Goal: Task Accomplishment & Management: Complete application form

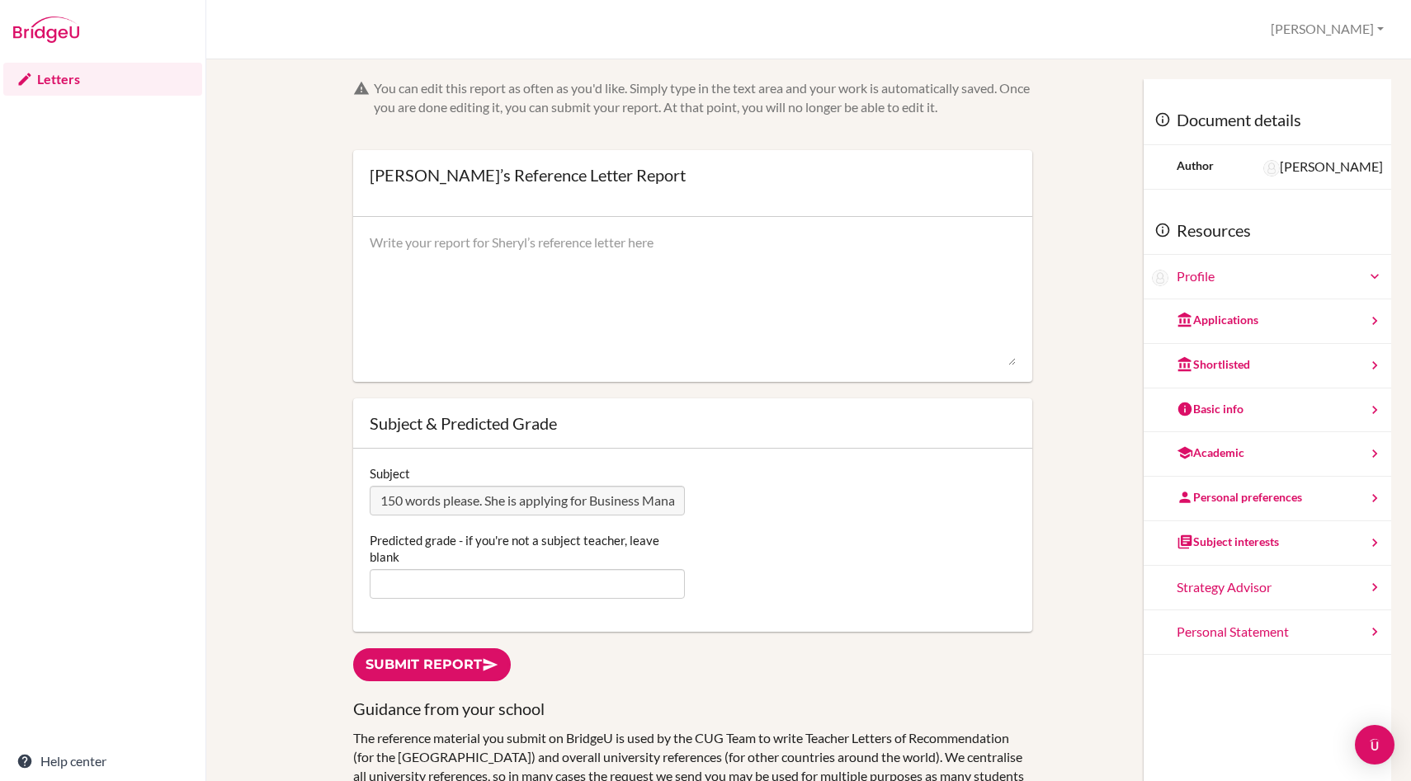
scroll to position [78, 0]
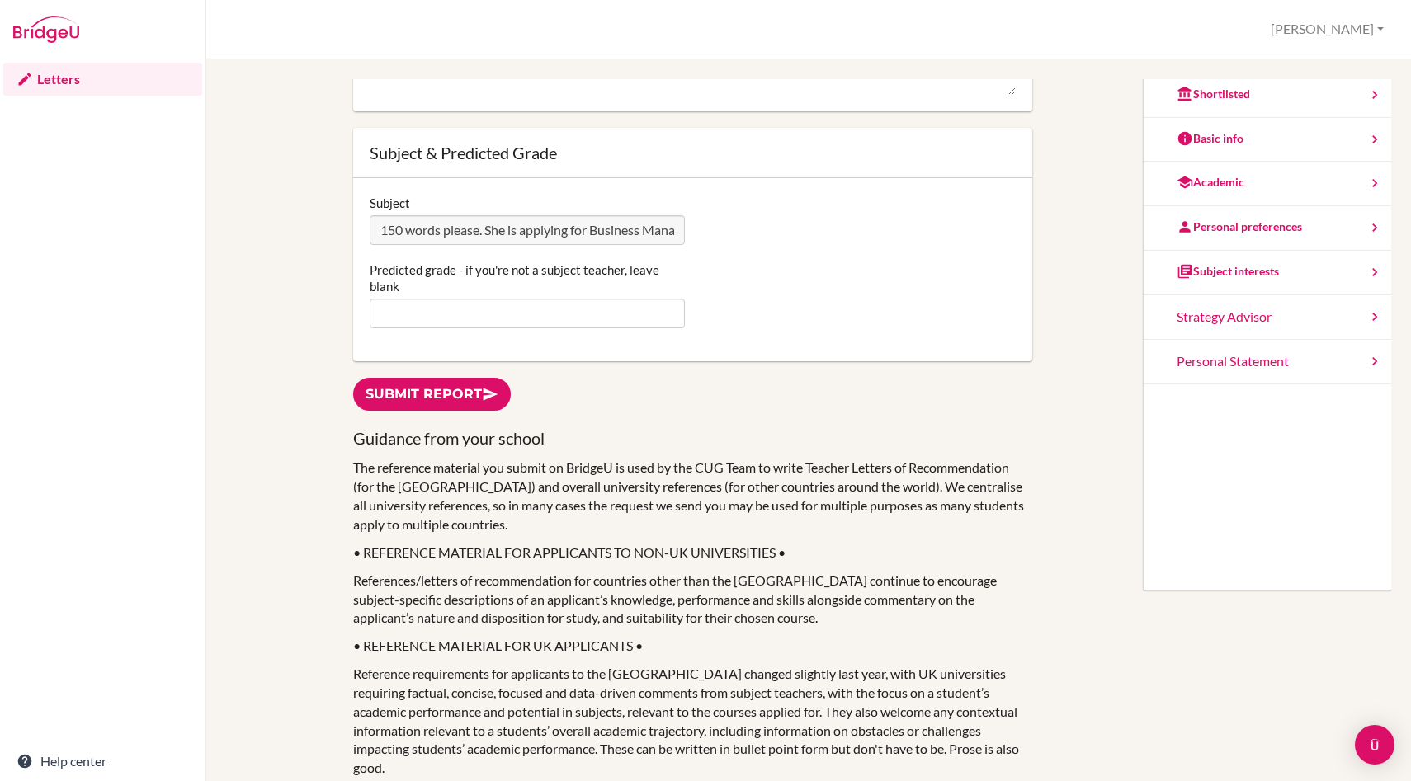
scroll to position [0, 341]
click at [860, 241] on div "Subject 150 words please. She is applying for Business Management degrees but n…" at bounding box center [692, 220] width 662 height 50
click at [1300, 353] on div "Personal Statement" at bounding box center [1268, 362] width 248 height 45
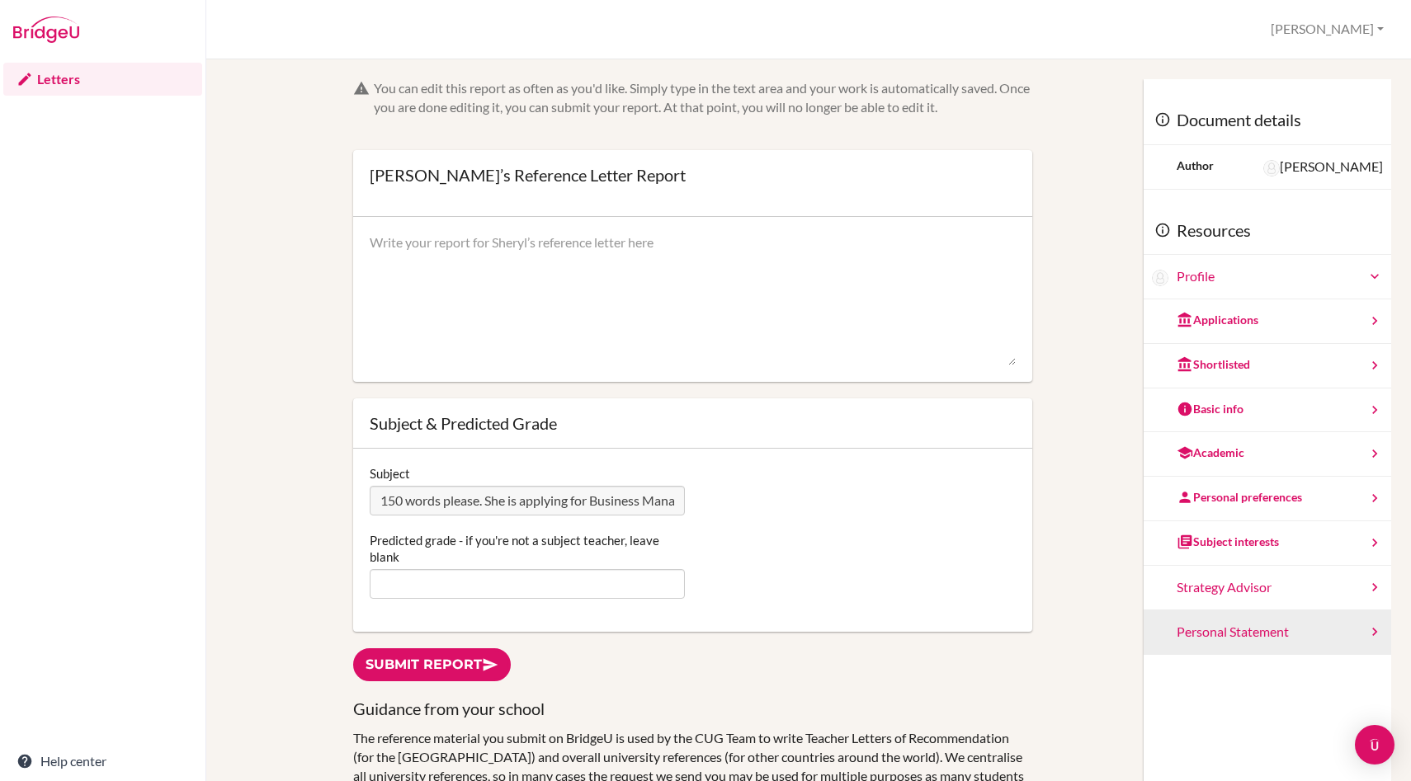
click at [1312, 637] on div "Personal Statement" at bounding box center [1268, 633] width 248 height 45
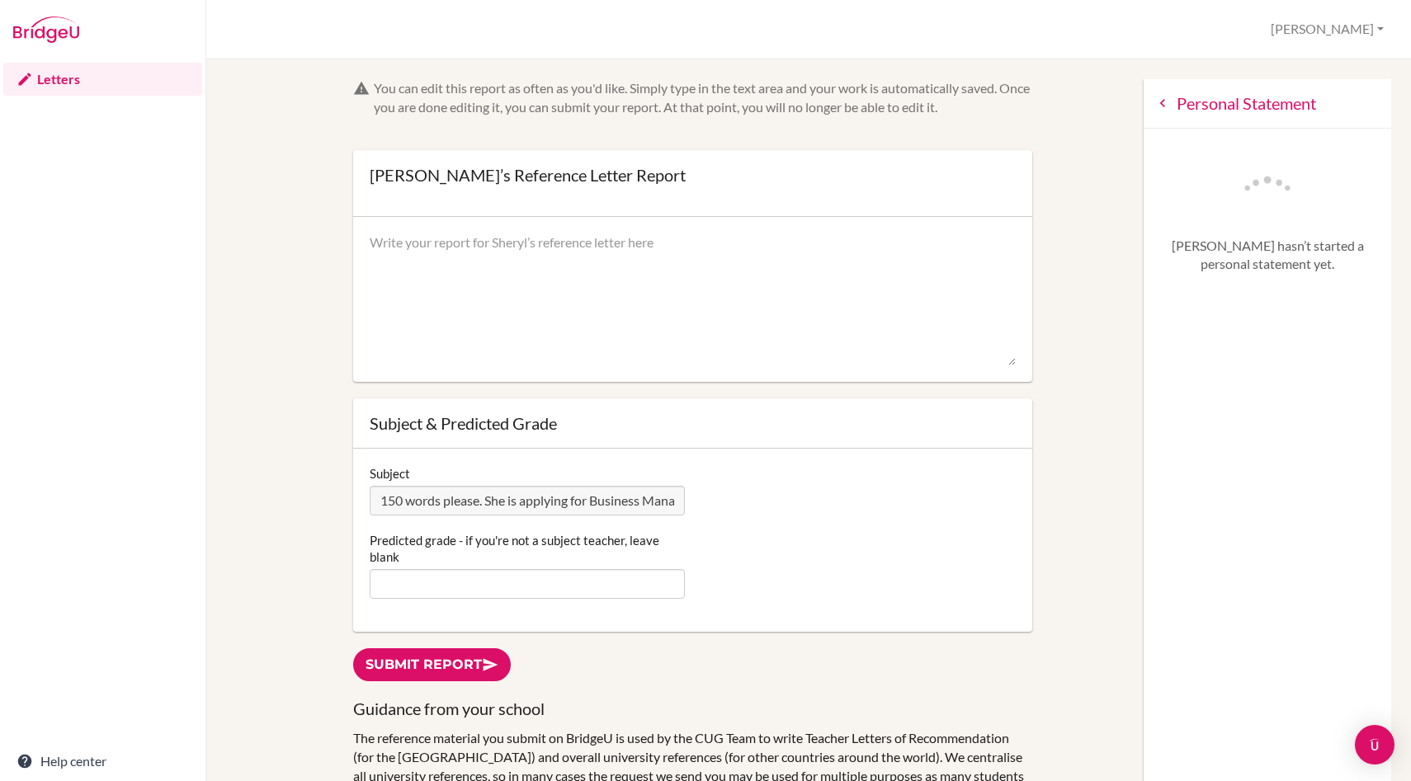
click at [1171, 105] on div "Personal Statement" at bounding box center [1268, 104] width 248 height 50
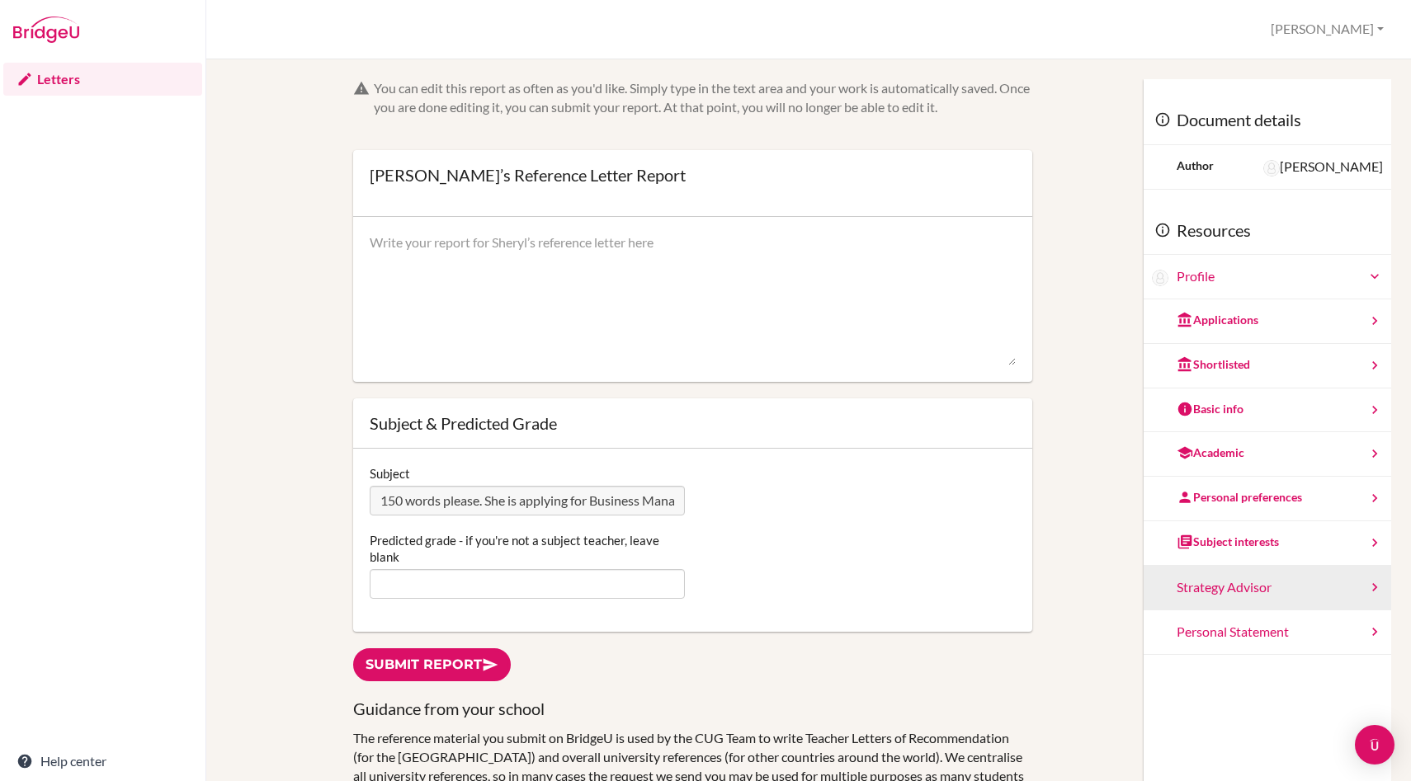
click at [1249, 596] on div "Strategy Advisor" at bounding box center [1268, 588] width 248 height 45
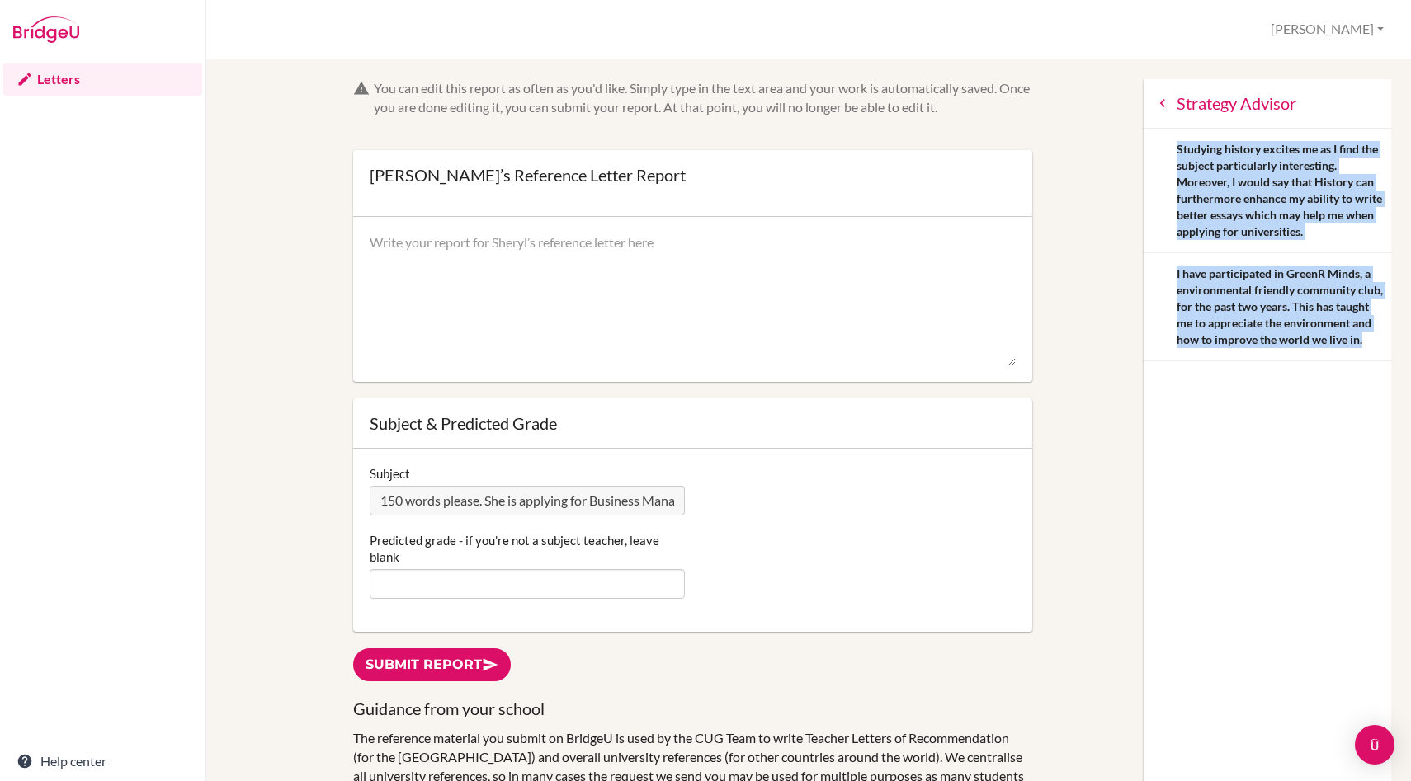
drag, startPoint x: 1369, startPoint y: 342, endPoint x: 1173, endPoint y: 153, distance: 273.1
click at [1173, 153] on div "Strategy Advisor Studying history excites me as I find the subject particularly…" at bounding box center [1268, 220] width 248 height 282
copy div "Studying history excites me as I find the subject particularly interesting. Mor…"
click at [441, 244] on textarea at bounding box center [692, 300] width 645 height 132
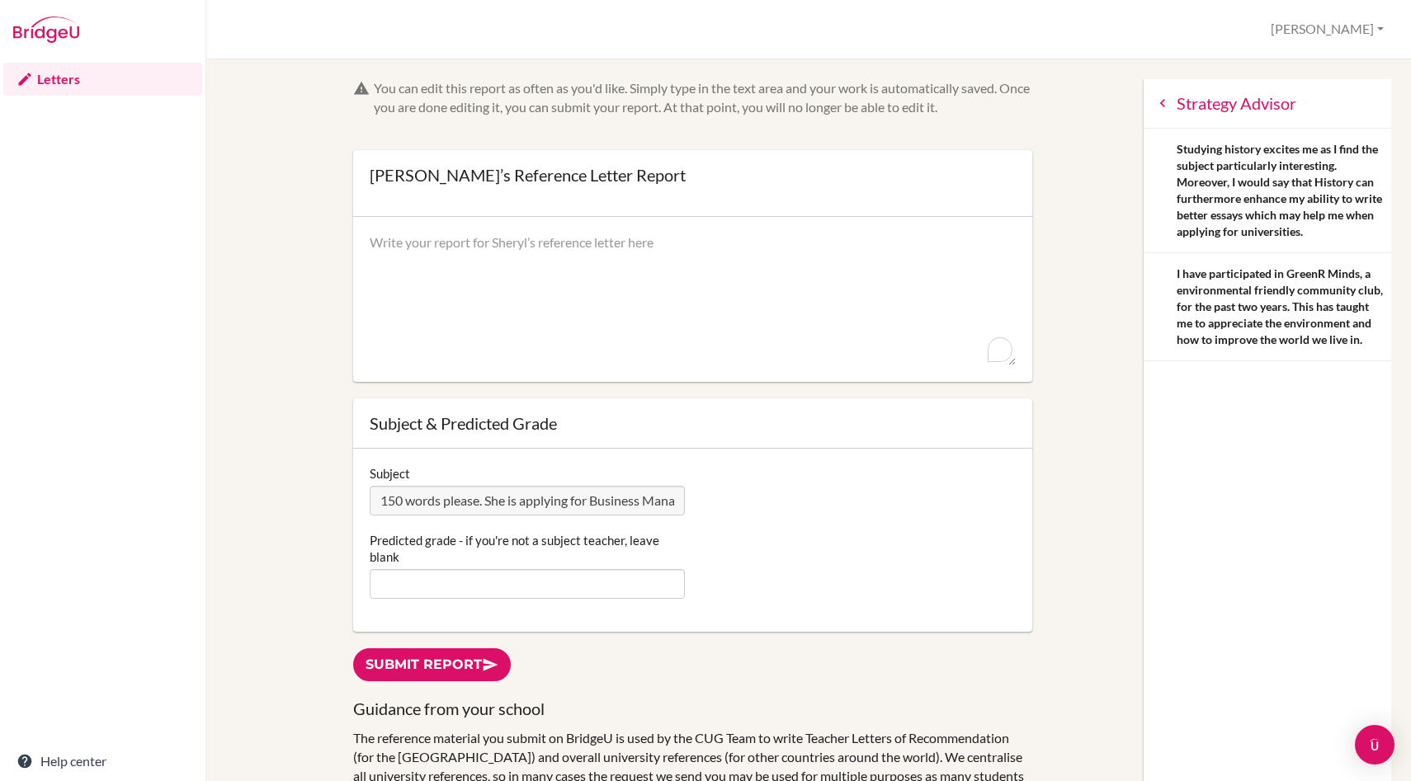
paste textarea "I have taught Sheryl in both IGCSE and IB Business Management HL and supervised…"
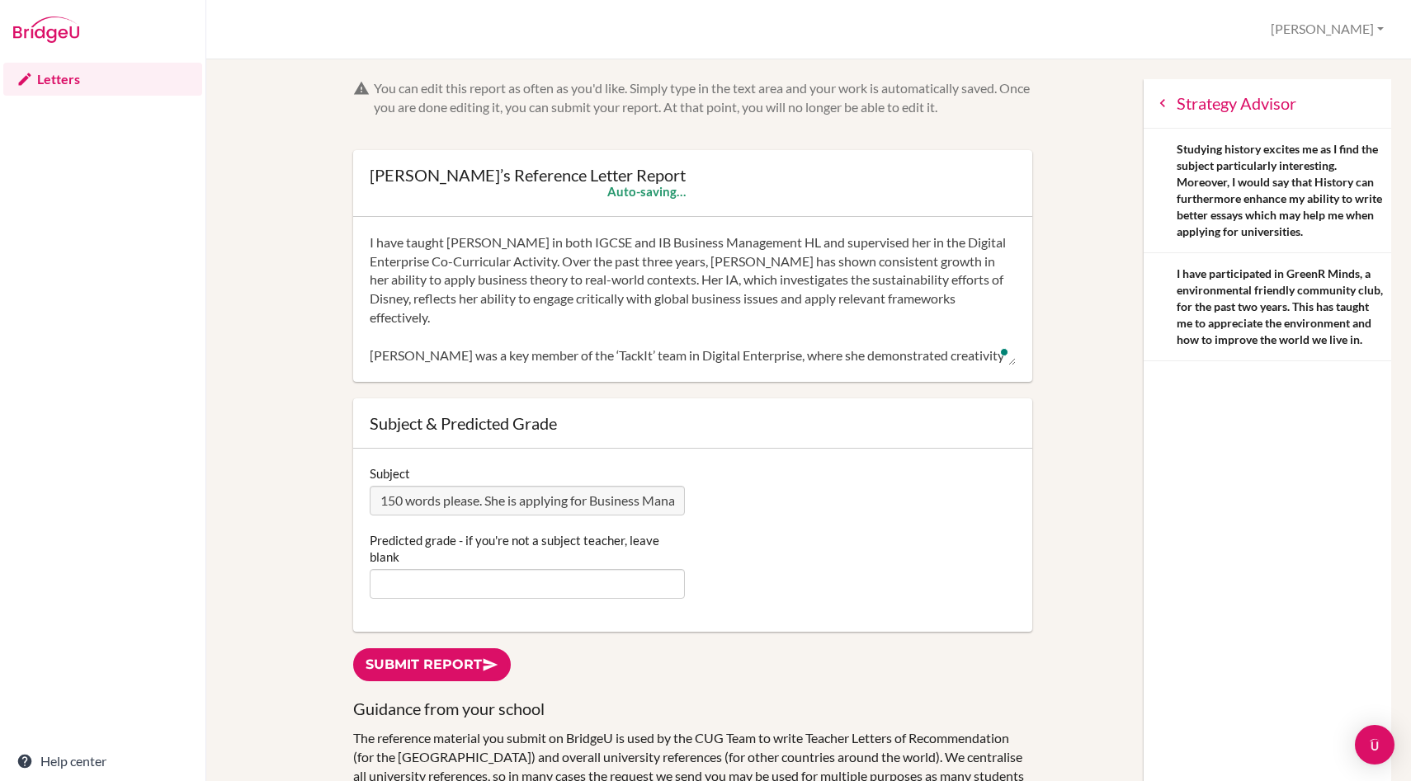
type textarea "I have taught Sheryl in both IGCSE and IB Business Management HL and supervised…"
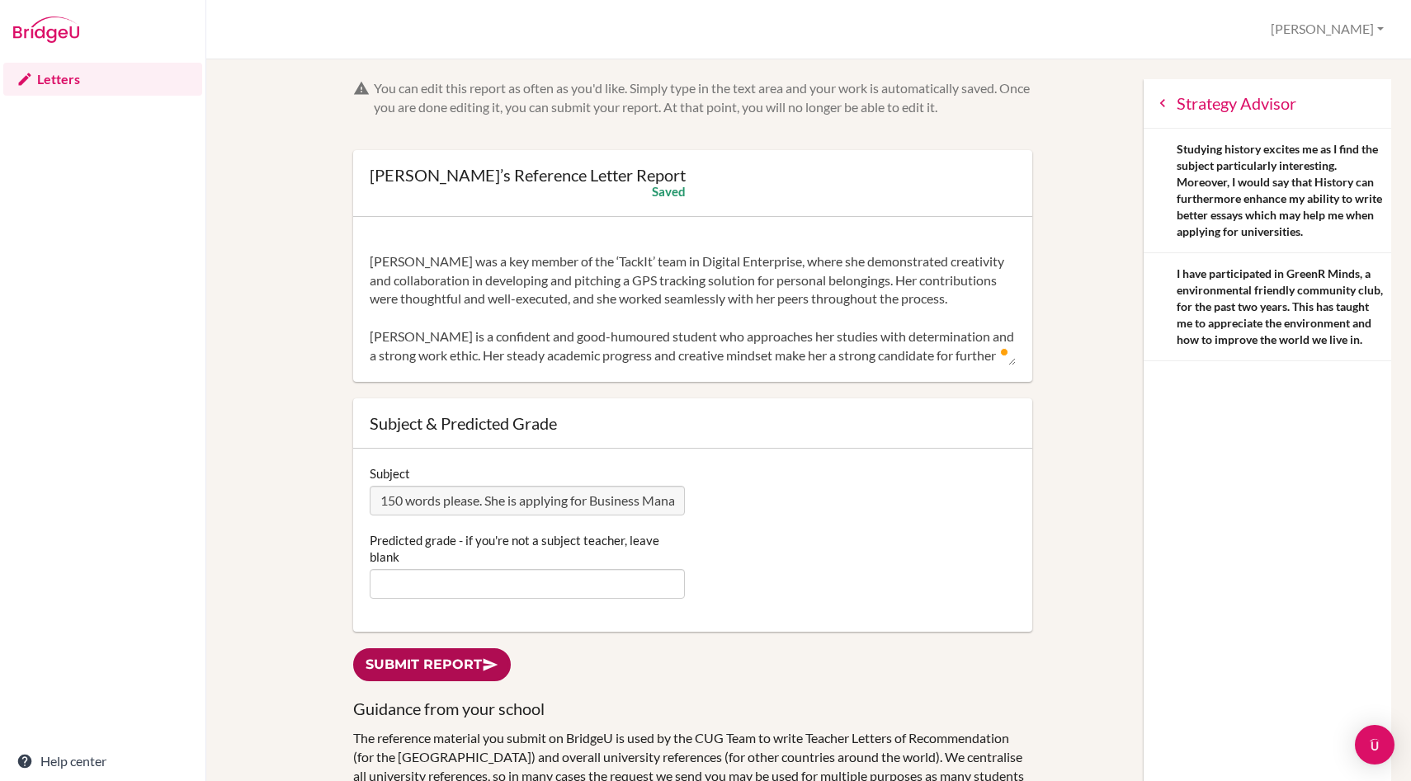
click at [445, 667] on link "Submit report" at bounding box center [432, 666] width 158 height 34
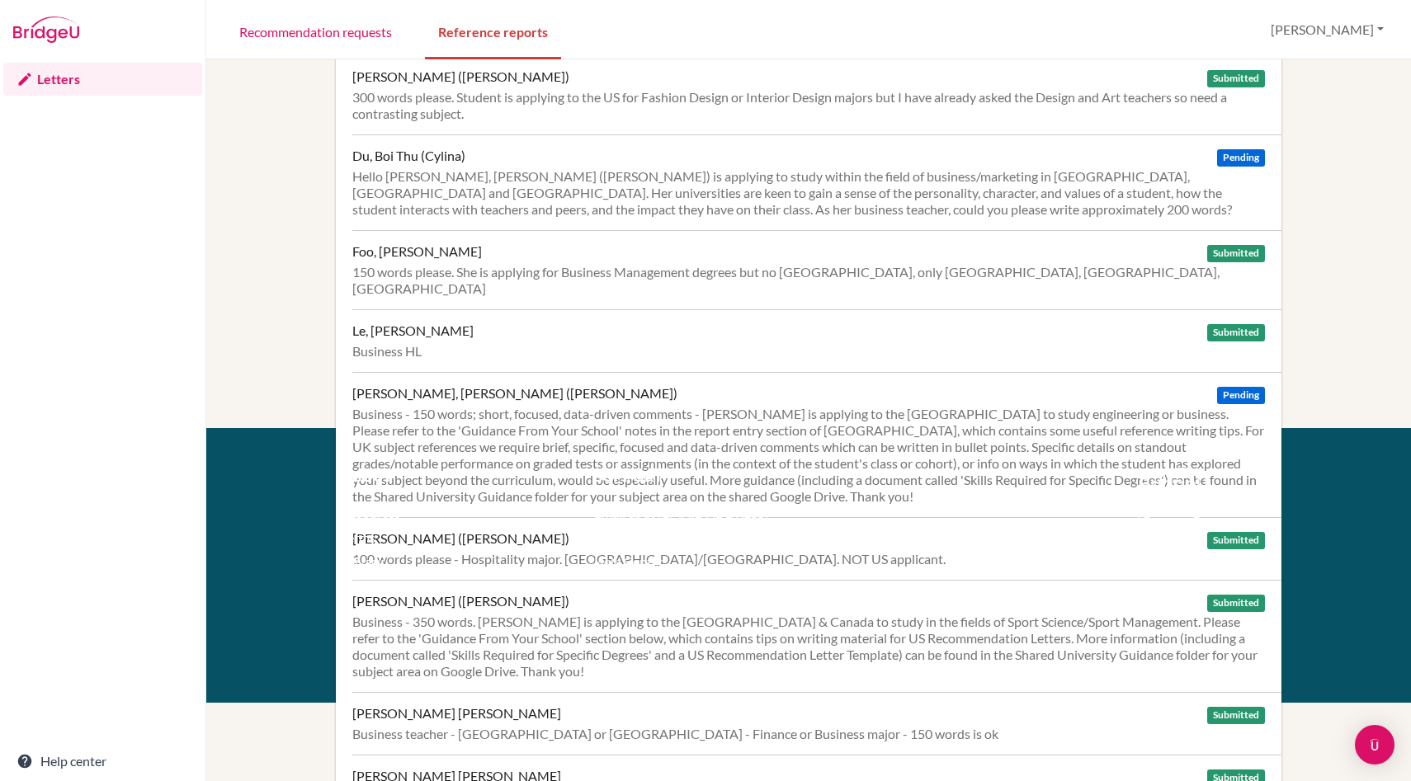
scroll to position [387, 0]
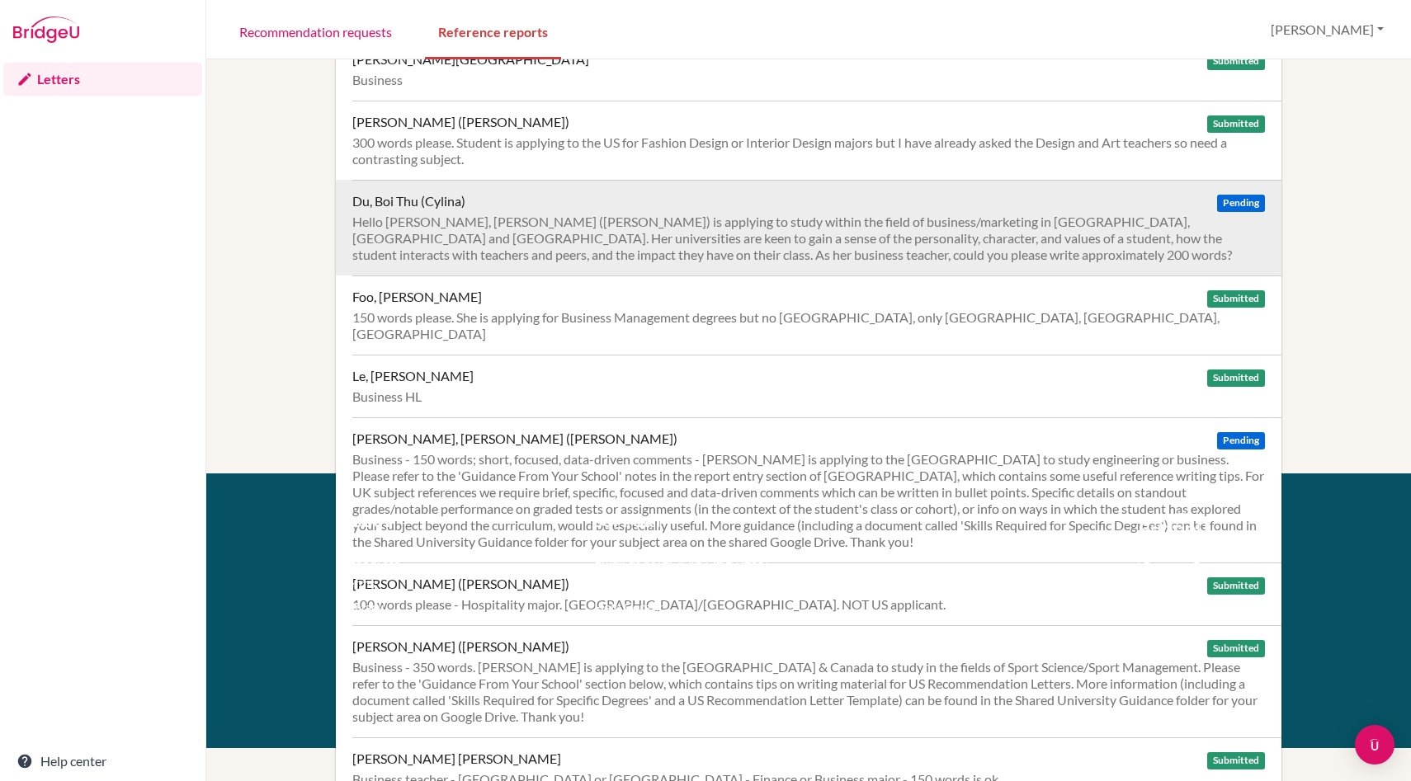
click at [810, 214] on div "Hello Scott, Du Boi Thu (Cylina) is applying to study within the field of busin…" at bounding box center [808, 239] width 913 height 50
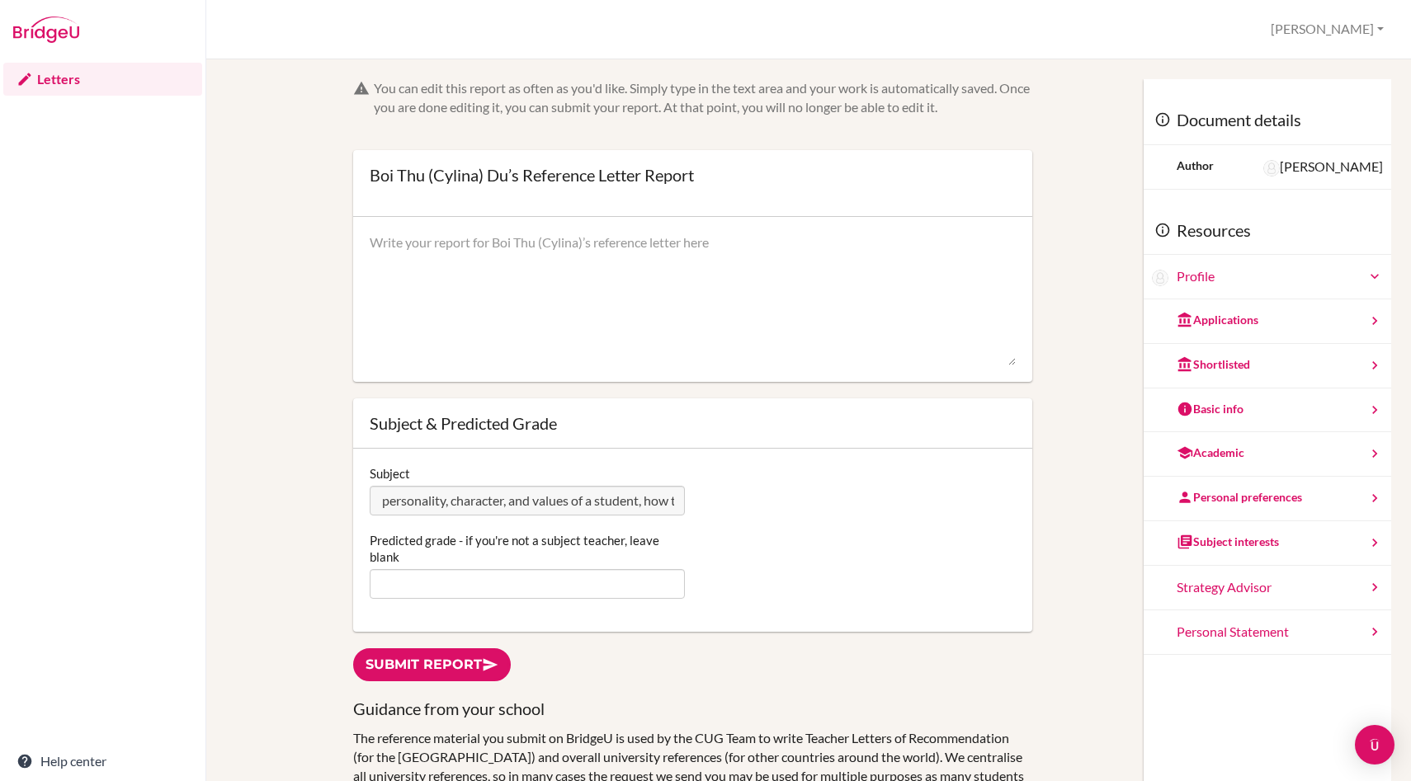
scroll to position [0, 1874]
click at [800, 507] on div "Subject Hello Scott, Du Boi Thu (Cylina) is applying to study within the field …" at bounding box center [692, 490] width 662 height 50
click at [1249, 638] on div "Personal Statement" at bounding box center [1268, 633] width 248 height 45
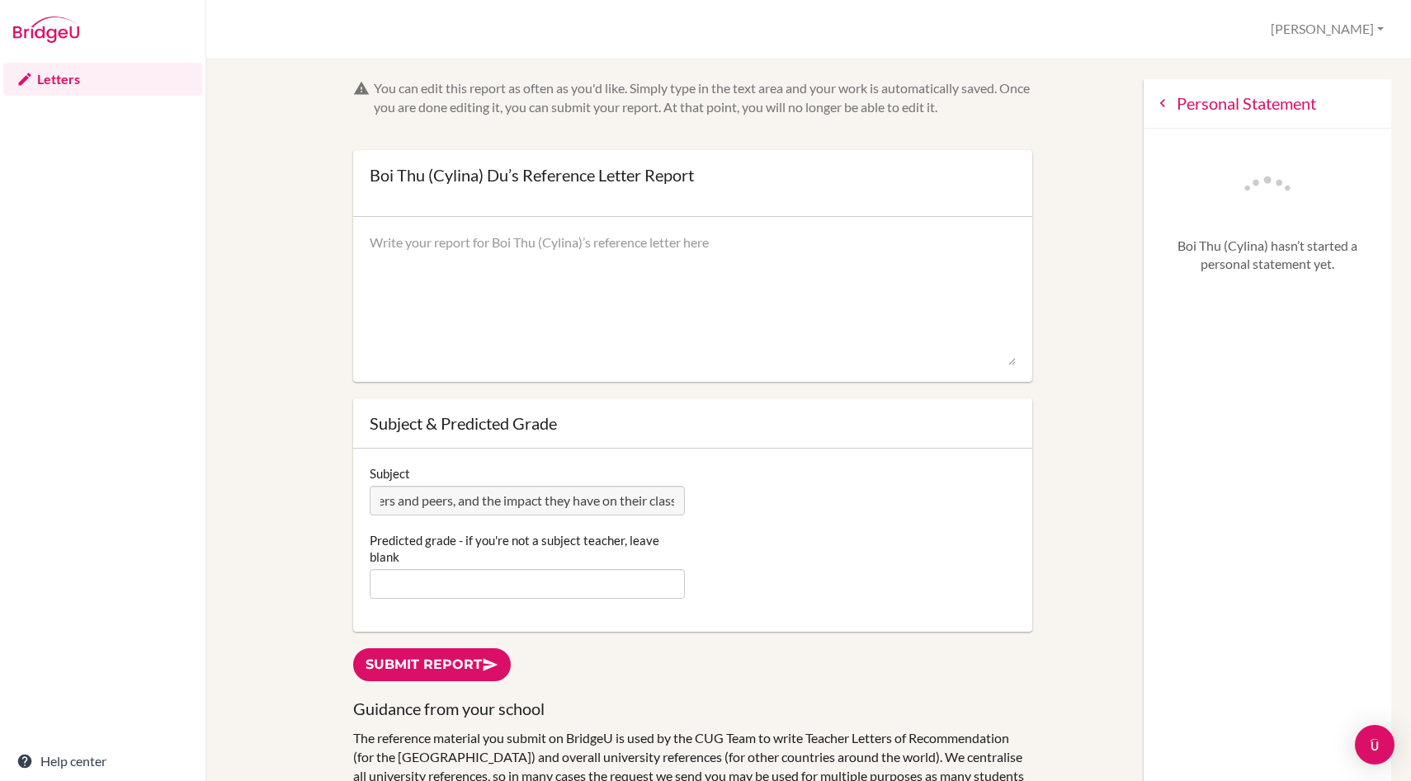
click at [1166, 111] on div "Personal Statement" at bounding box center [1268, 104] width 248 height 50
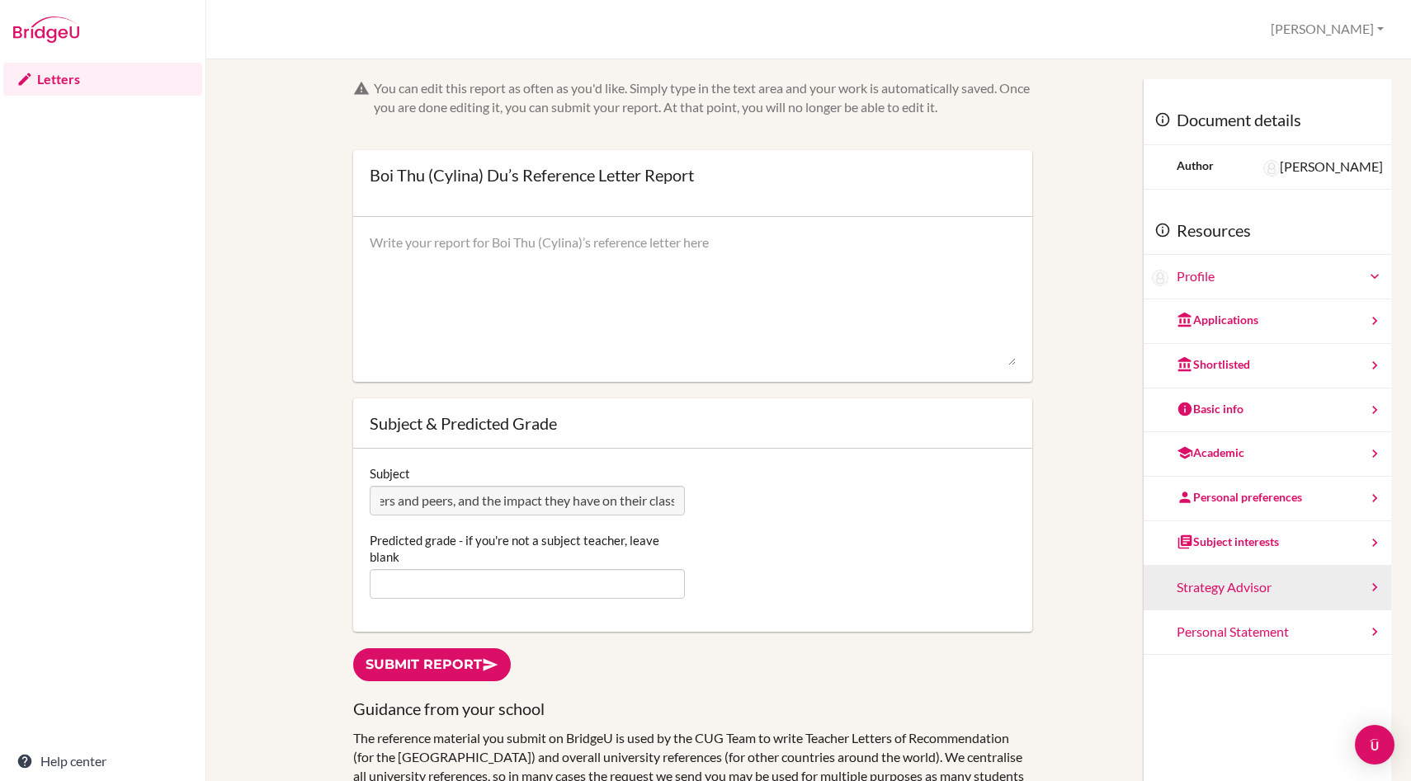
click at [1260, 595] on div "Strategy Advisor" at bounding box center [1268, 588] width 248 height 45
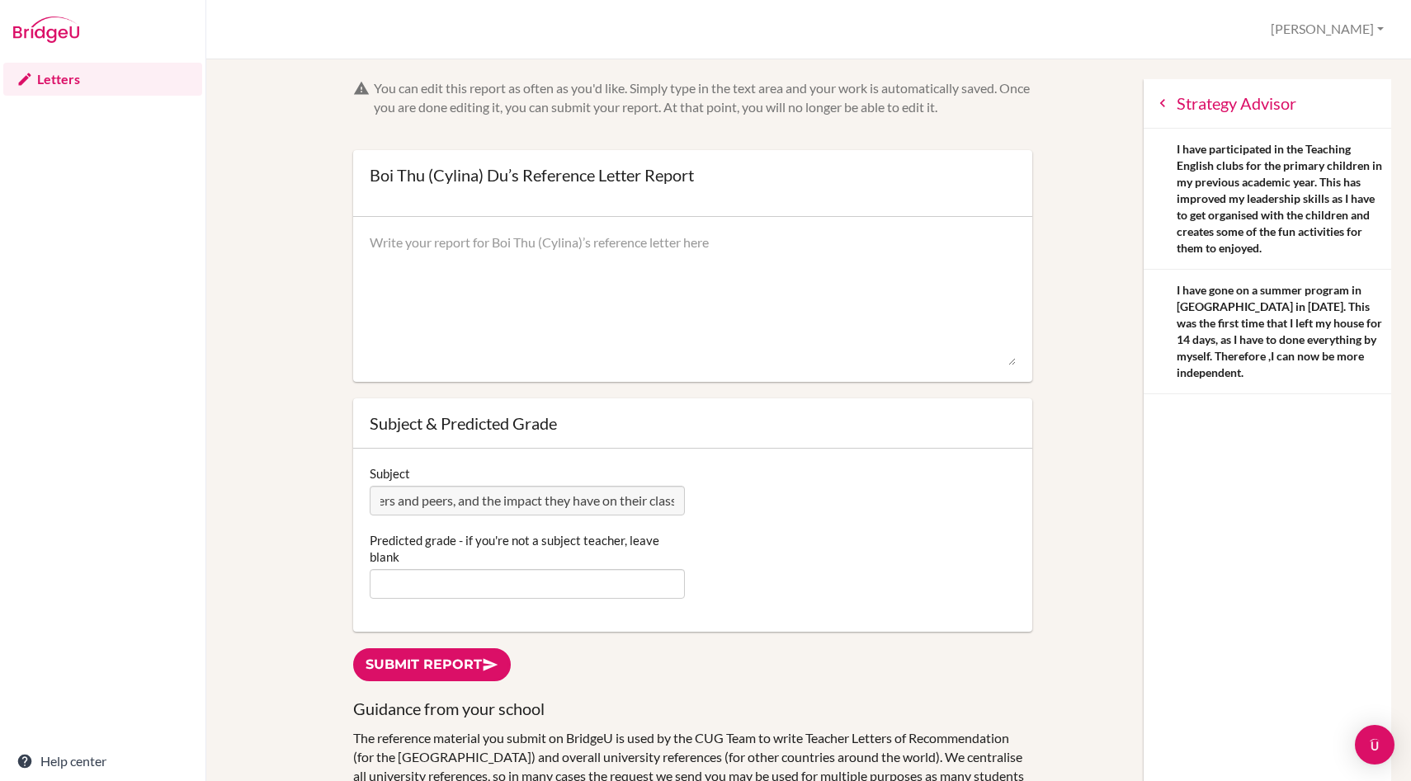
click at [1167, 102] on icon at bounding box center [1162, 103] width 17 height 17
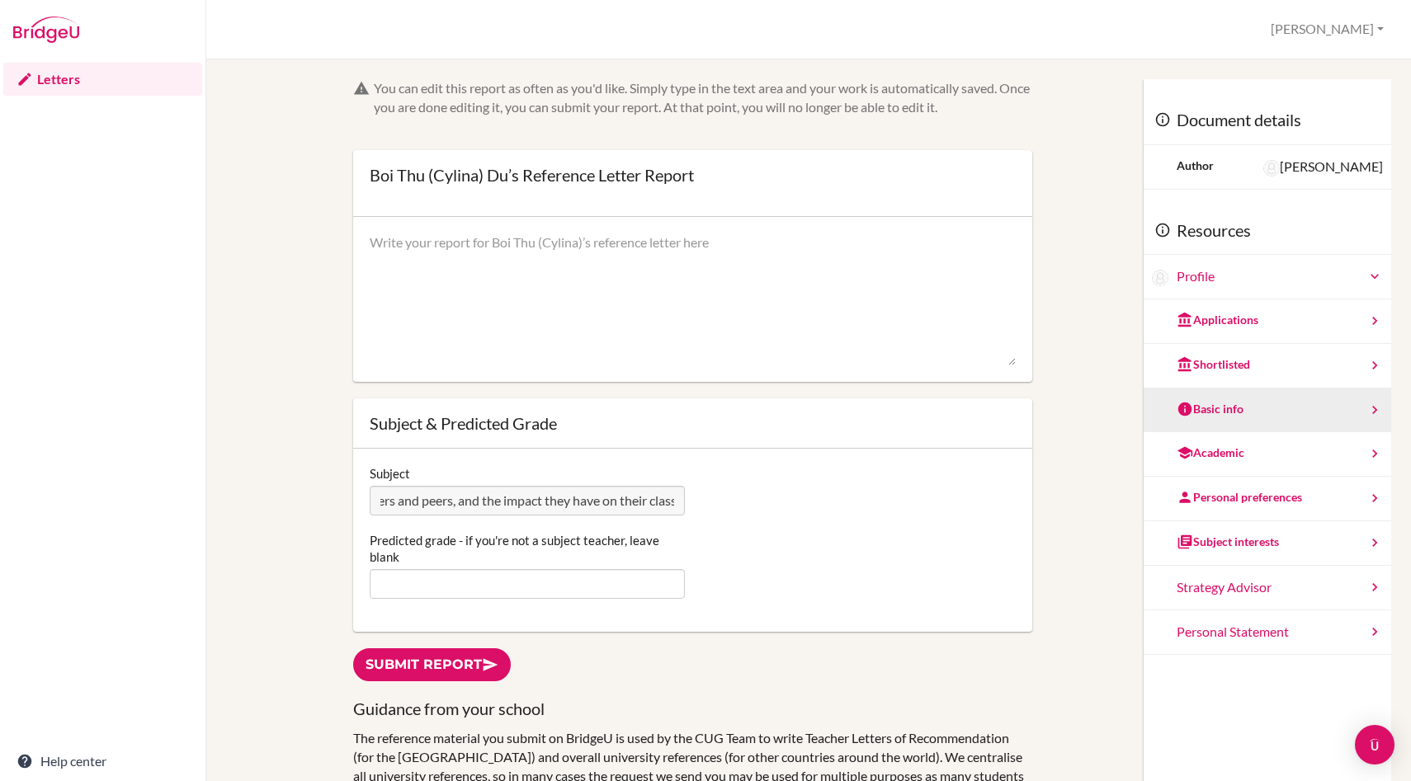
click at [1216, 417] on div "Basic info" at bounding box center [1210, 409] width 67 height 17
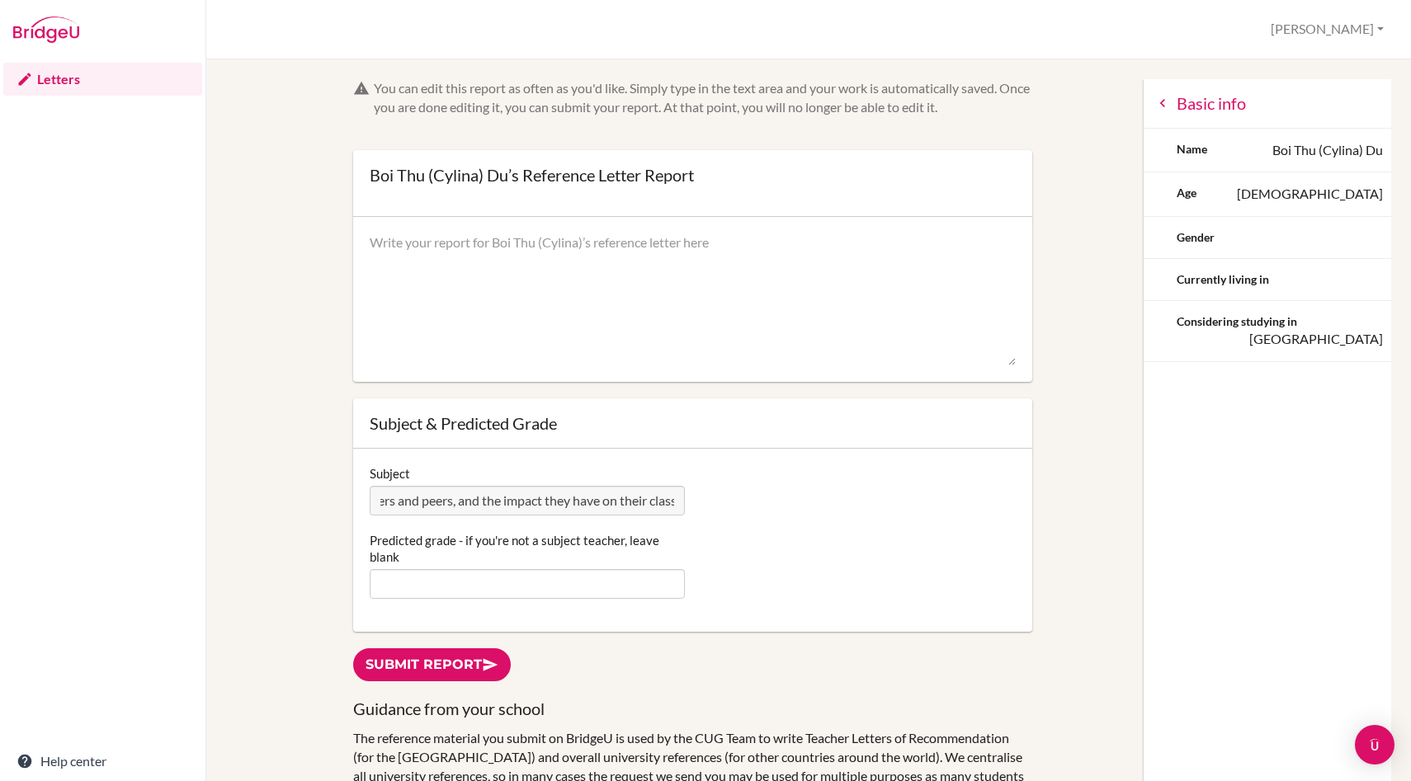
click at [1164, 97] on icon at bounding box center [1162, 103] width 17 height 17
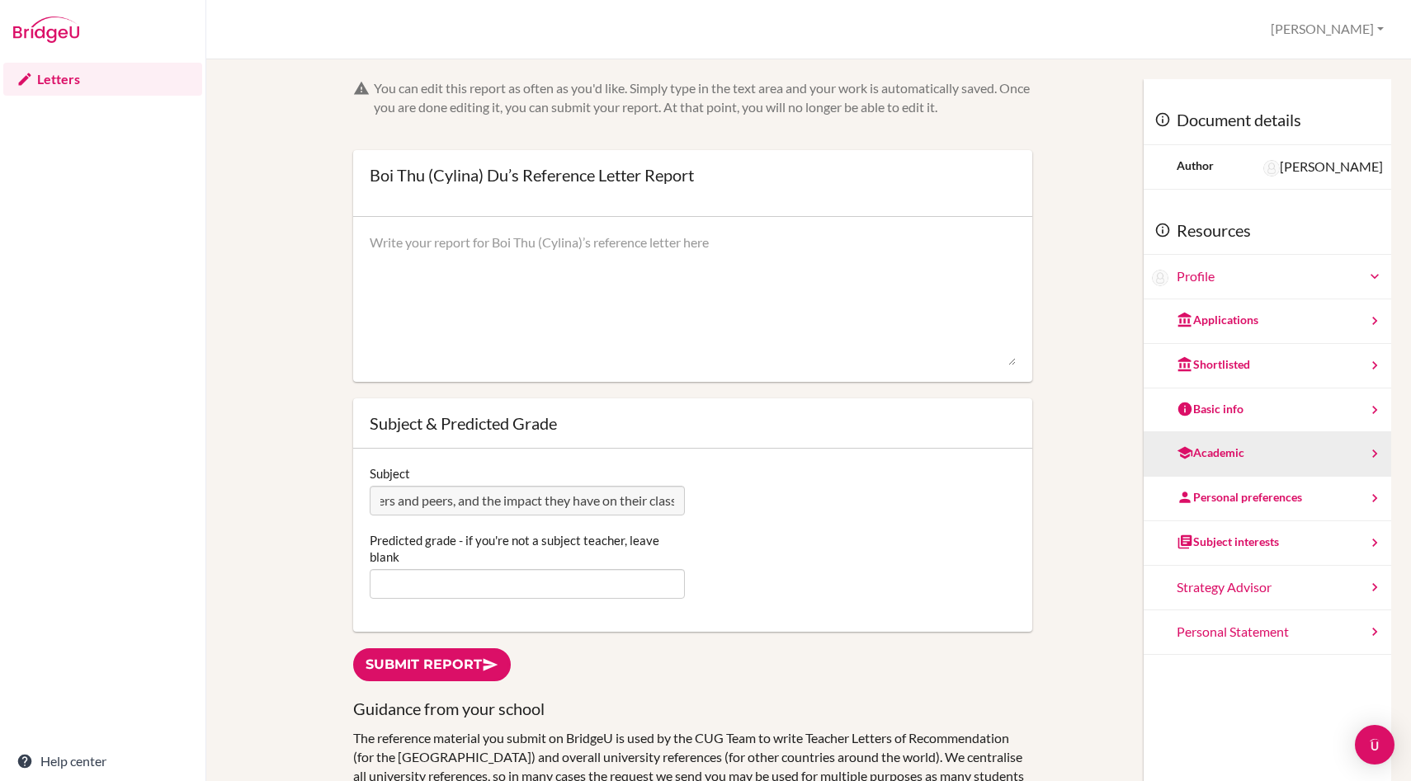
click at [1223, 470] on div "Academic" at bounding box center [1268, 454] width 248 height 45
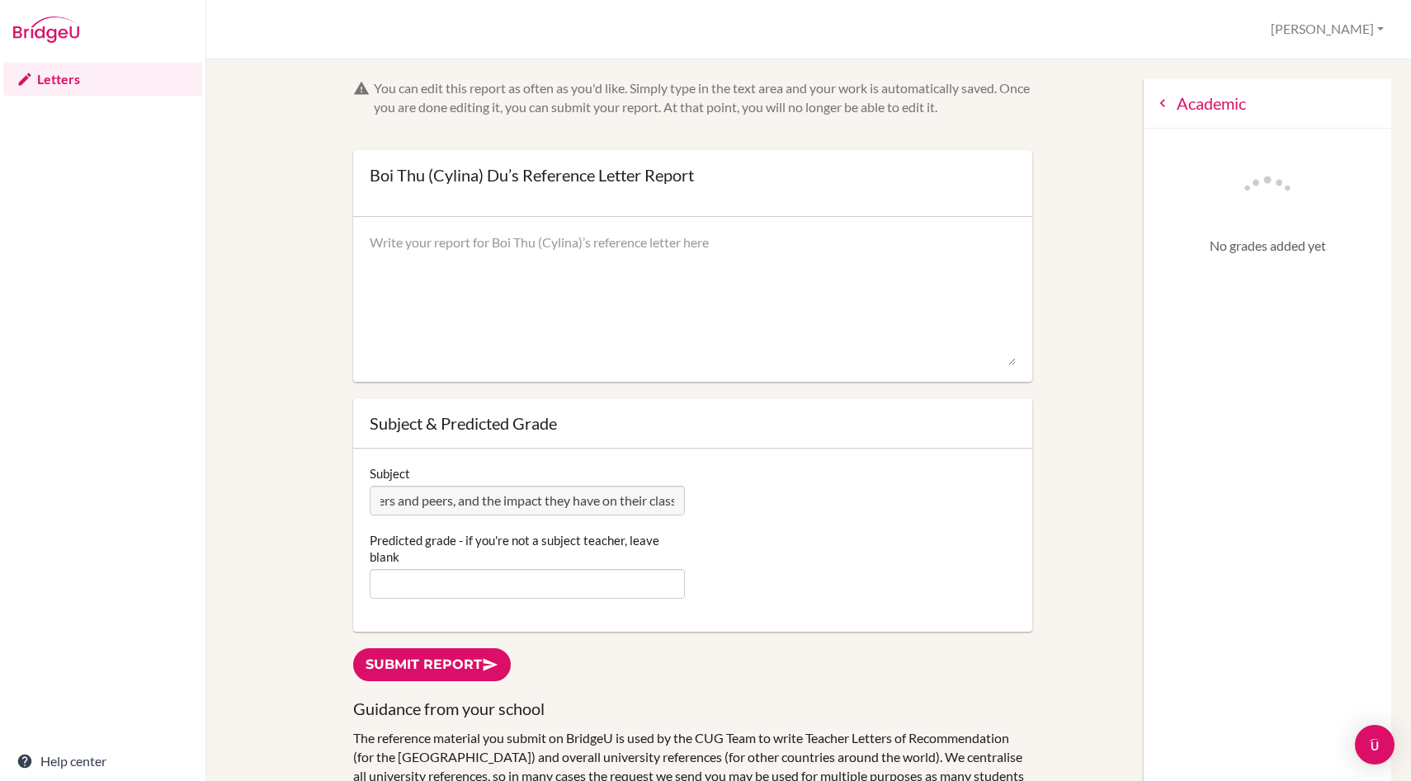
click at [1162, 114] on div "Academic" at bounding box center [1268, 104] width 248 height 50
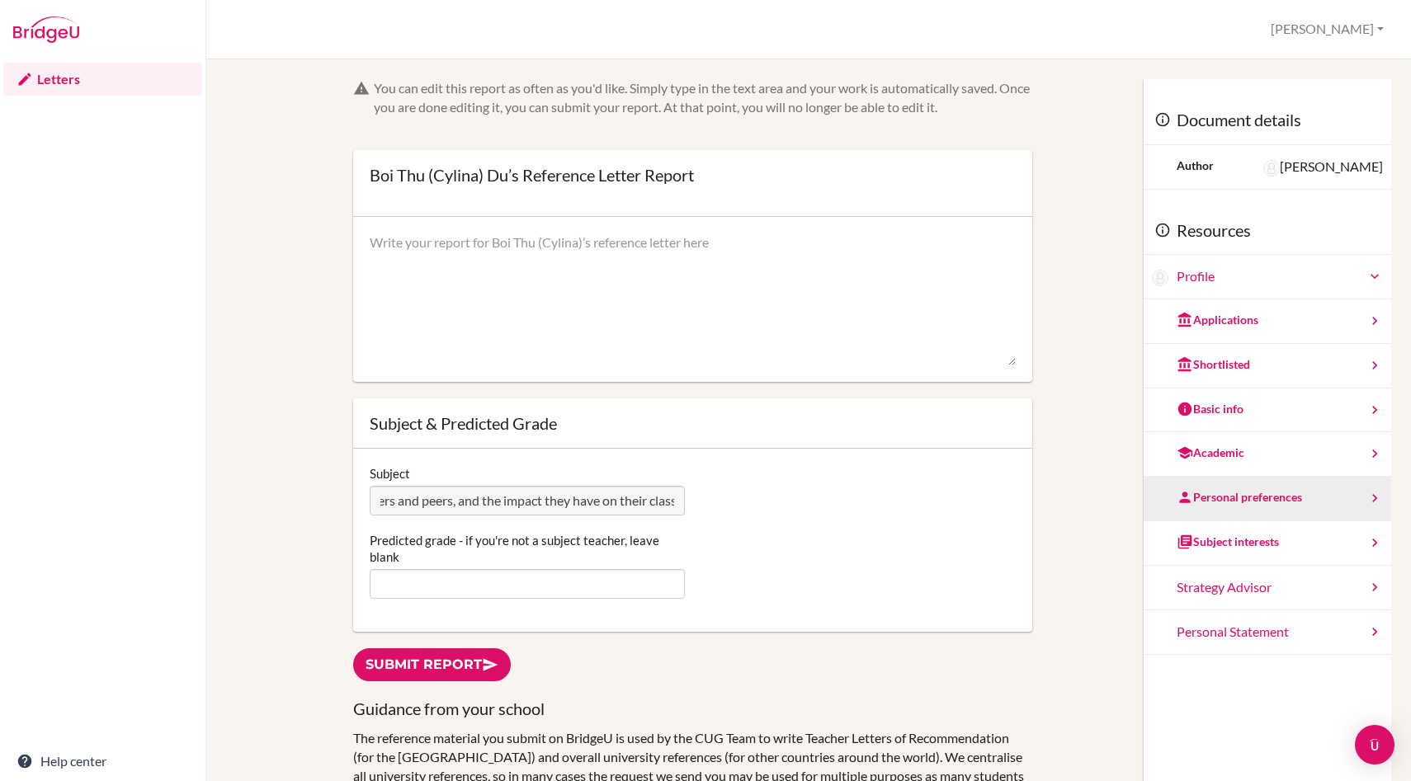
click at [1212, 517] on div "Personal preferences" at bounding box center [1268, 499] width 248 height 45
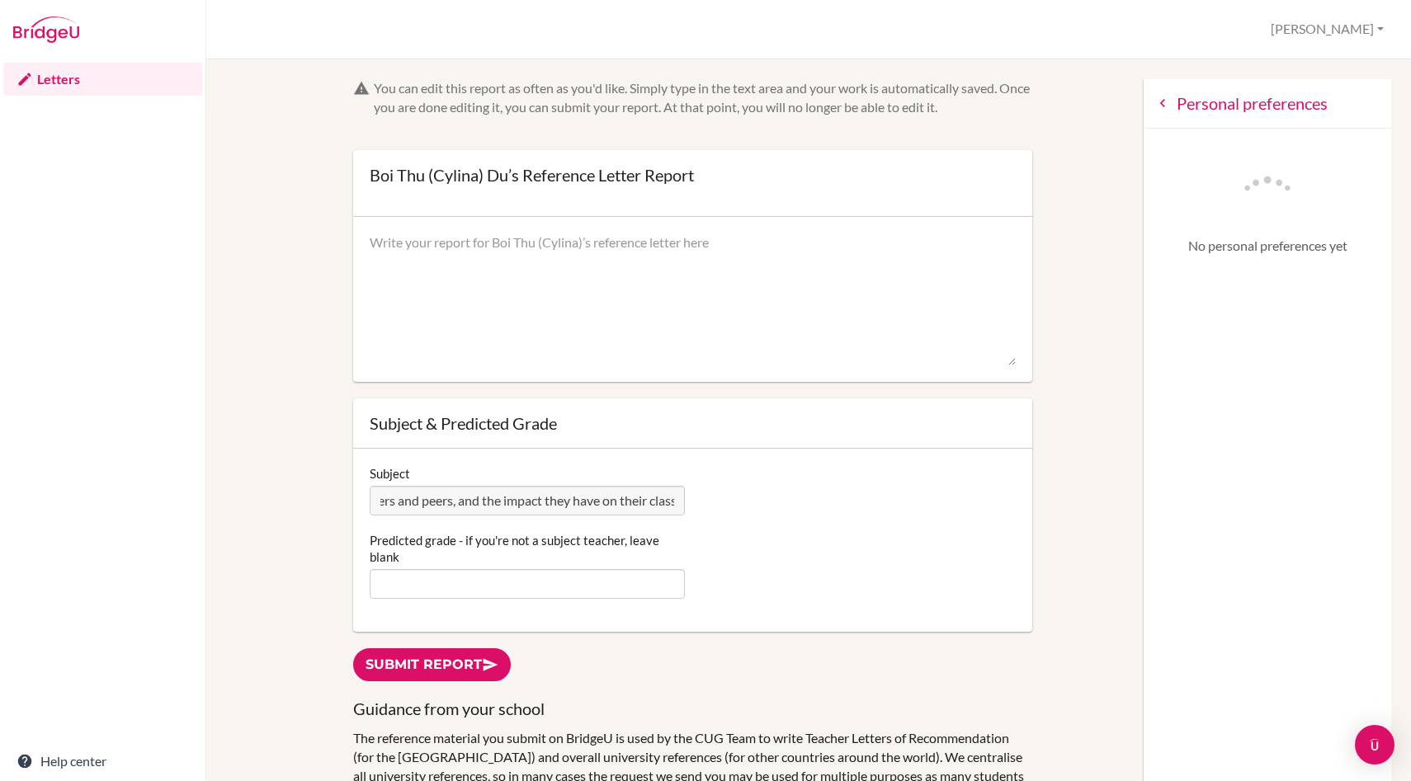
click at [1163, 103] on icon at bounding box center [1162, 103] width 17 height 17
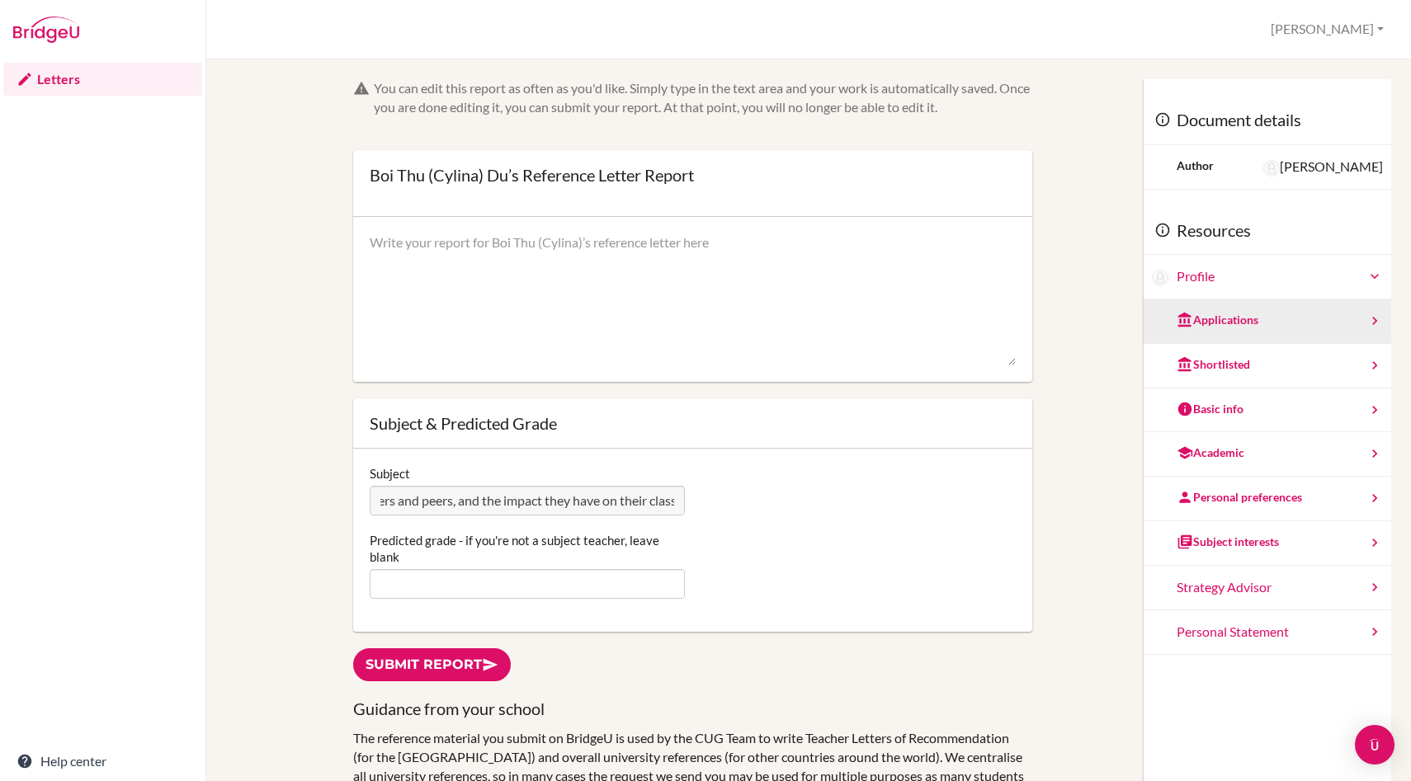
click at [1214, 314] on div "Applications" at bounding box center [1218, 320] width 82 height 17
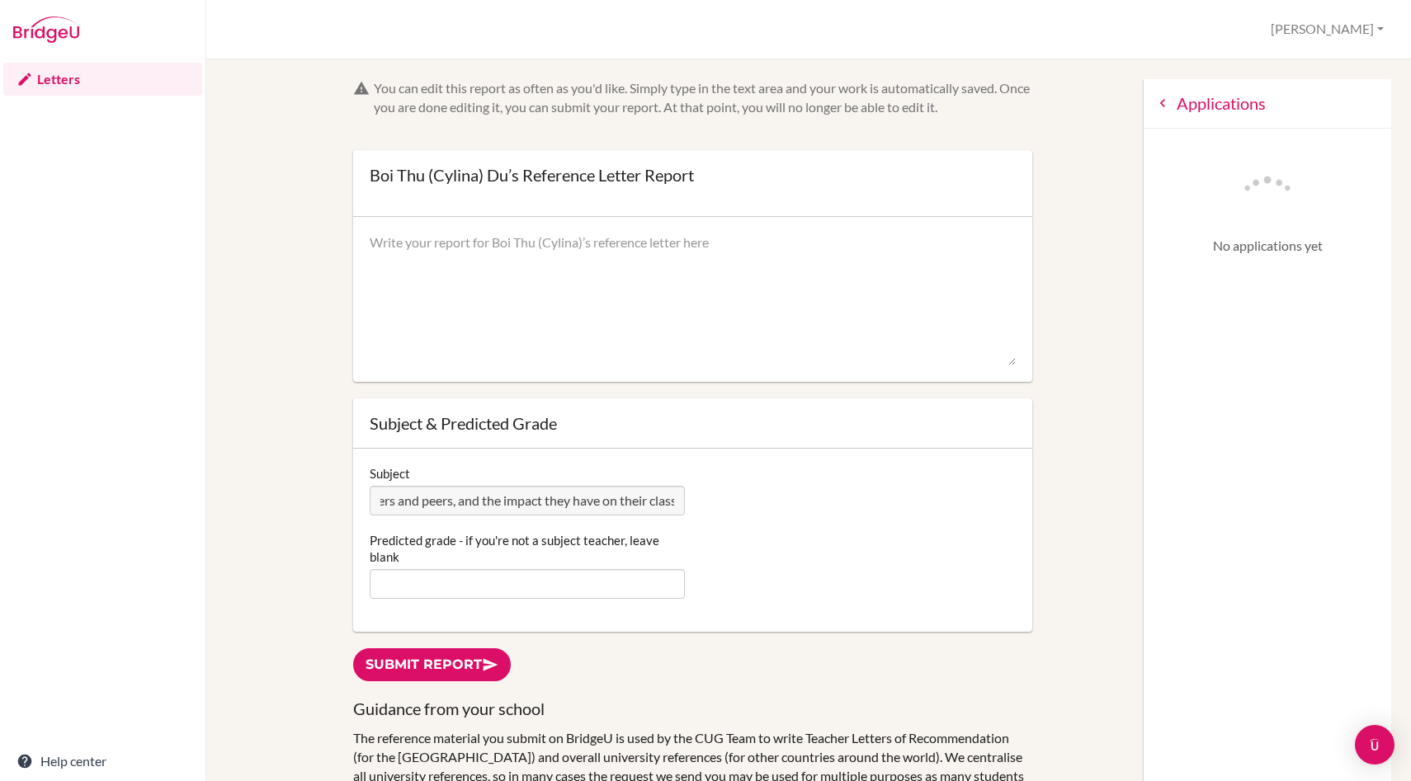
click at [1147, 108] on div "Applications" at bounding box center [1268, 104] width 248 height 50
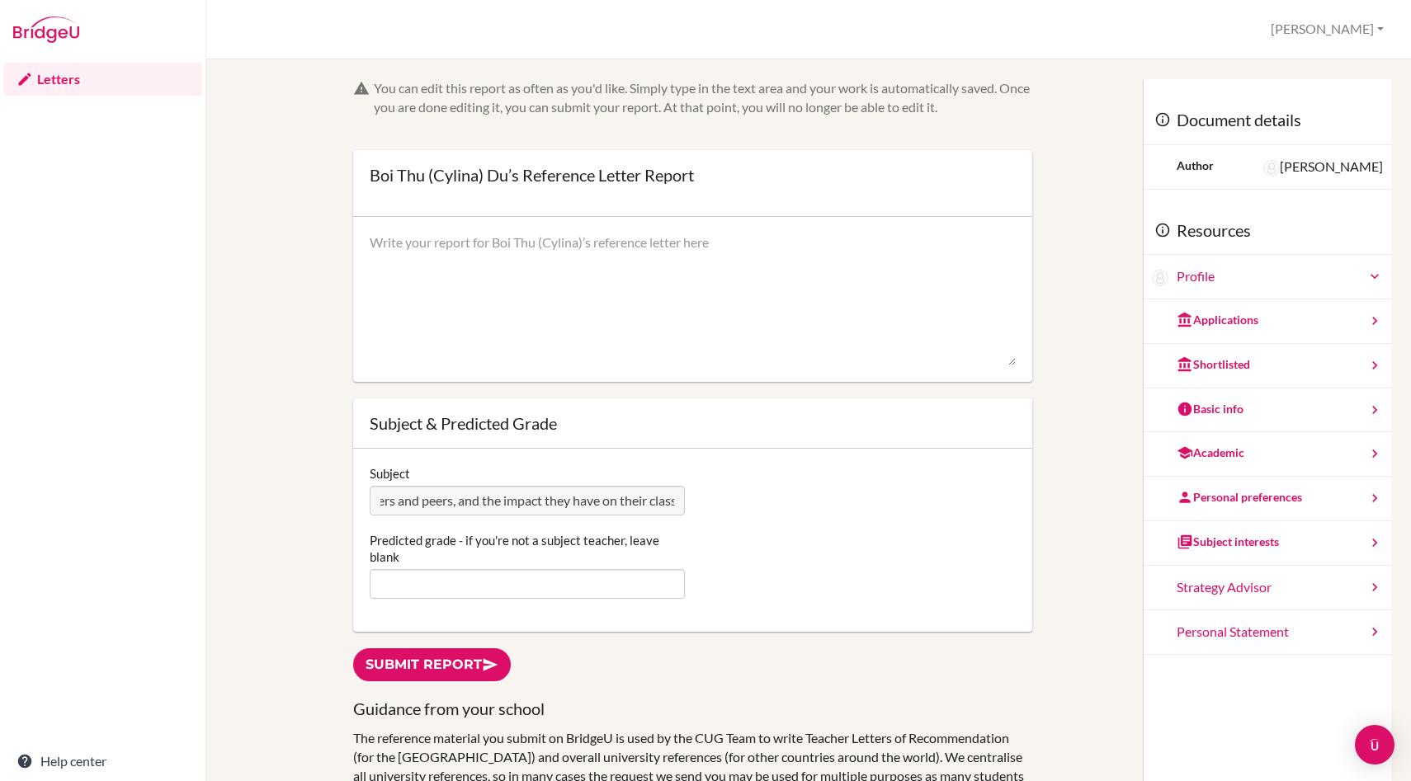
click at [497, 293] on textarea at bounding box center [692, 300] width 645 height 132
paste textarea "I have taught Cylina throughout the IB Business Management HL course and have s…"
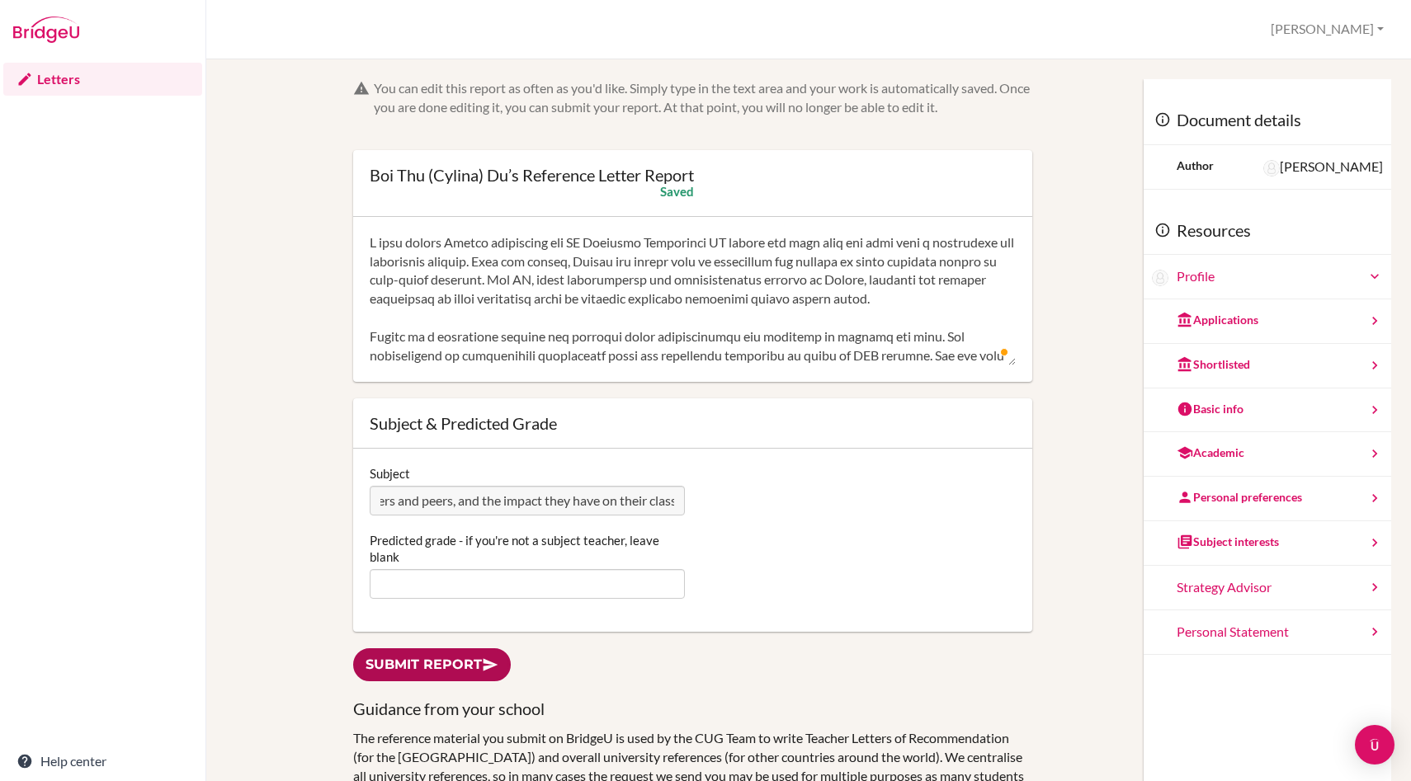
type textarea "I have taught Cylina throughout the IB Business Management HL course and have s…"
click at [440, 661] on link "Submit report" at bounding box center [432, 666] width 158 height 34
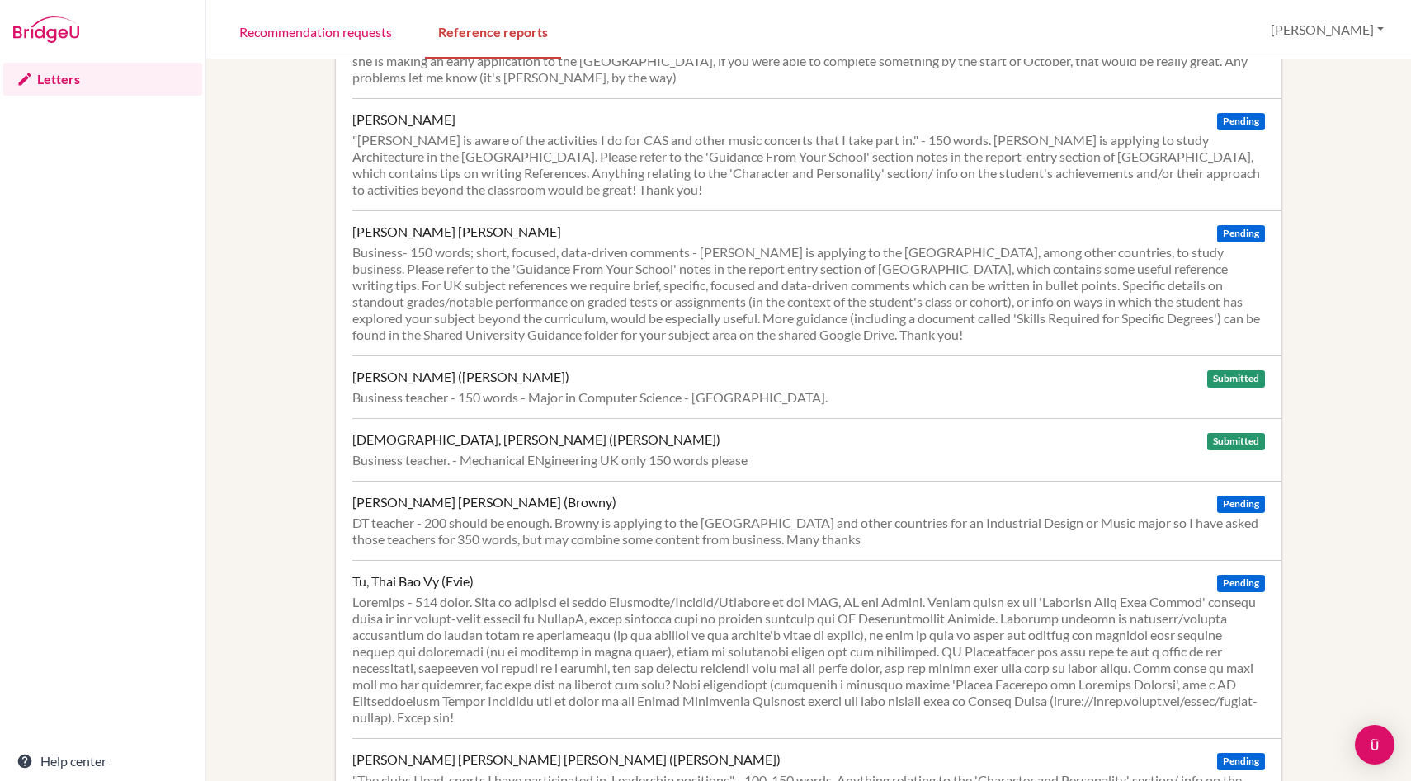
scroll to position [1842, 0]
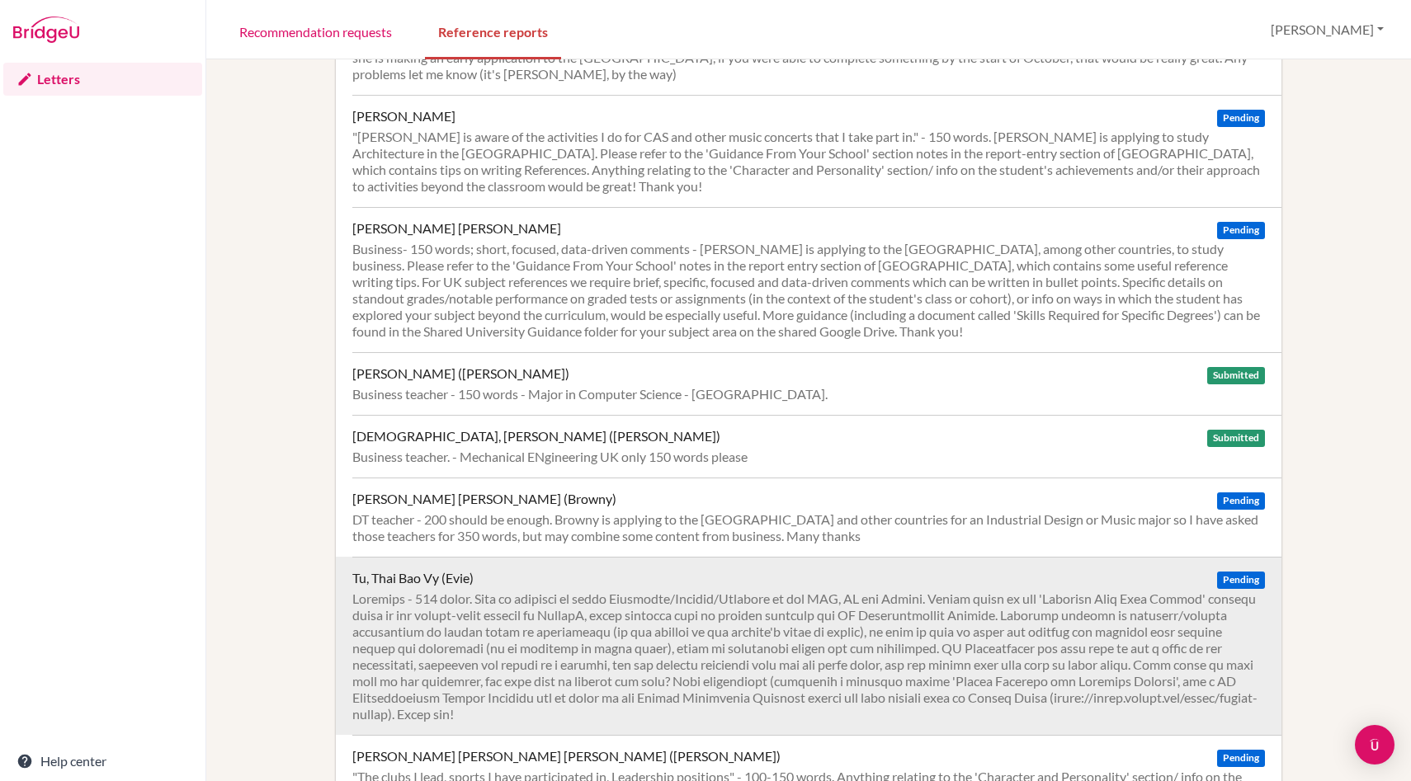
click at [719, 629] on div at bounding box center [808, 657] width 913 height 132
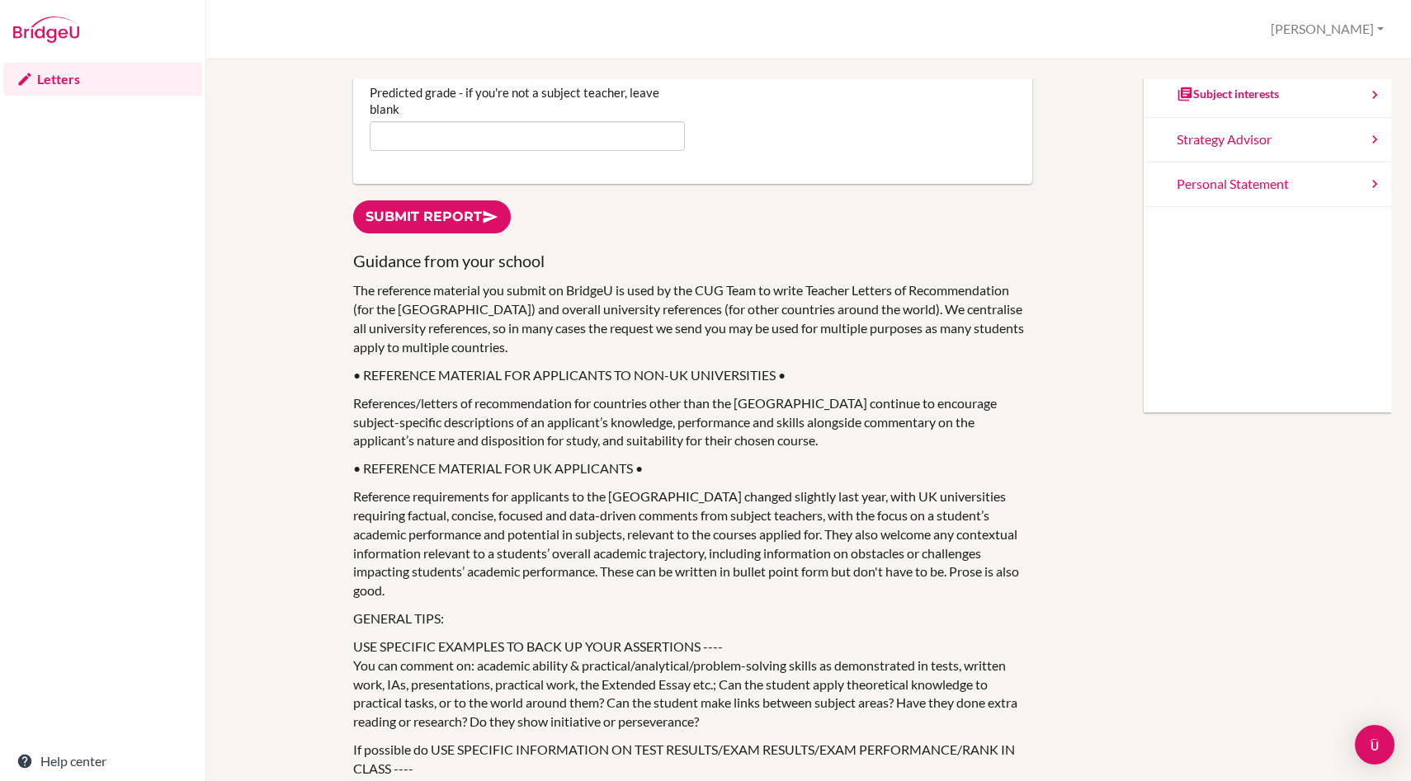
scroll to position [320, 0]
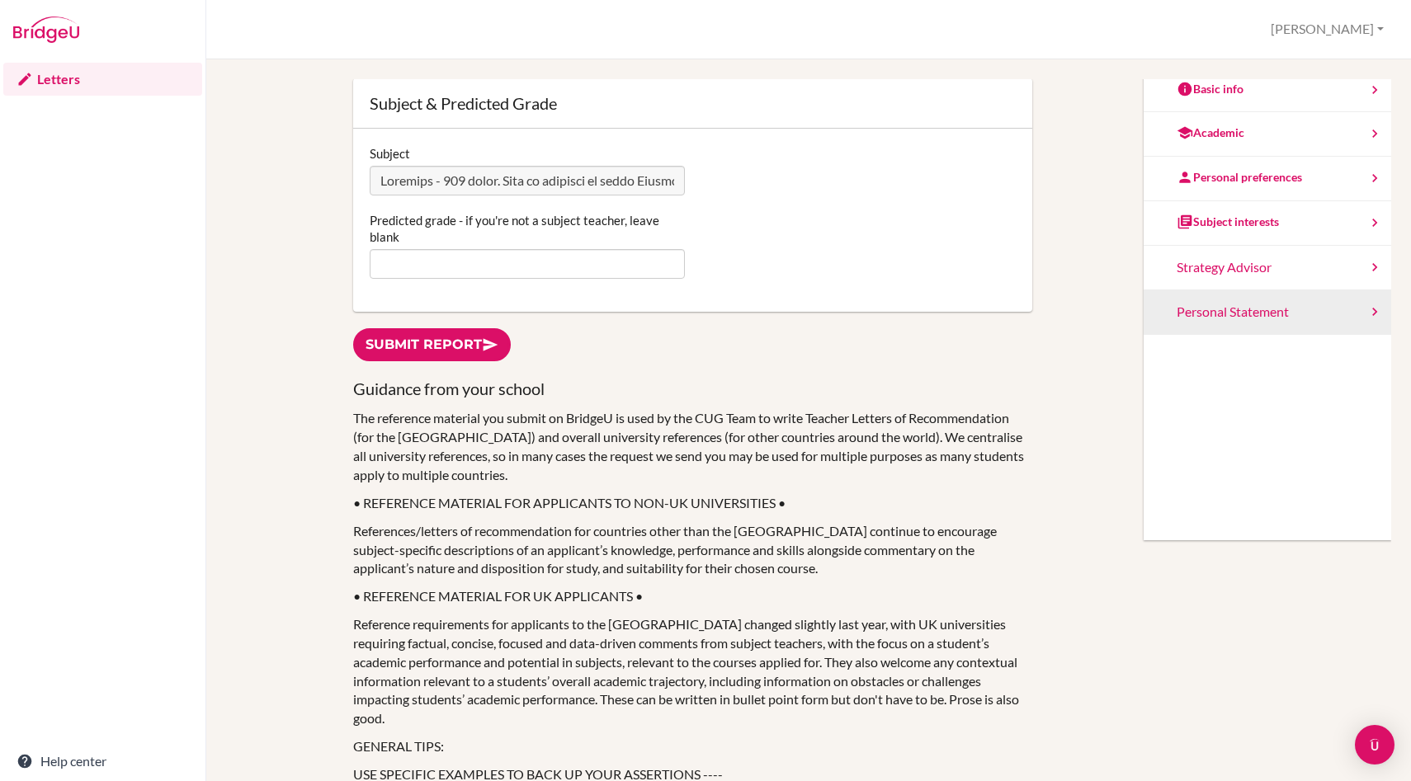
click at [1303, 322] on div "Personal Statement" at bounding box center [1268, 312] width 248 height 45
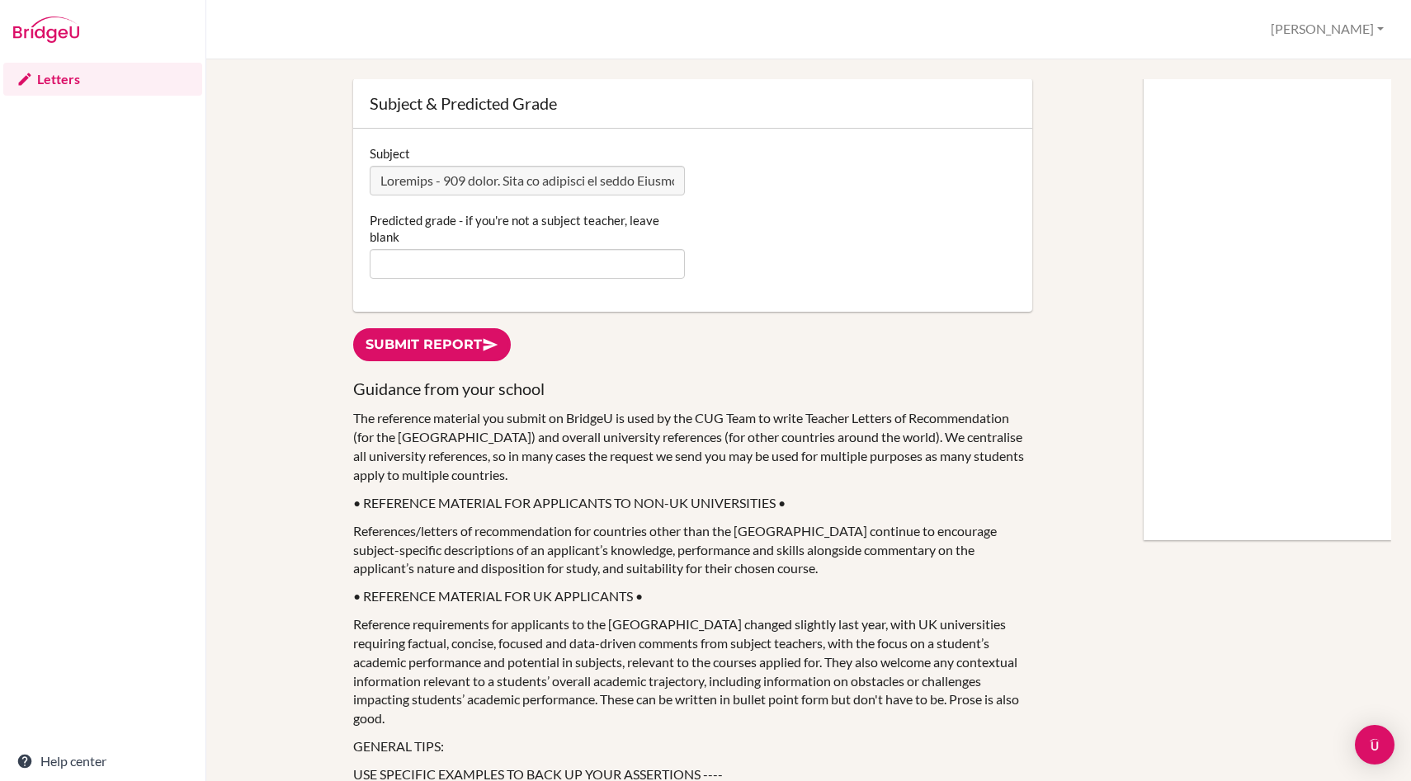
scroll to position [0, 0]
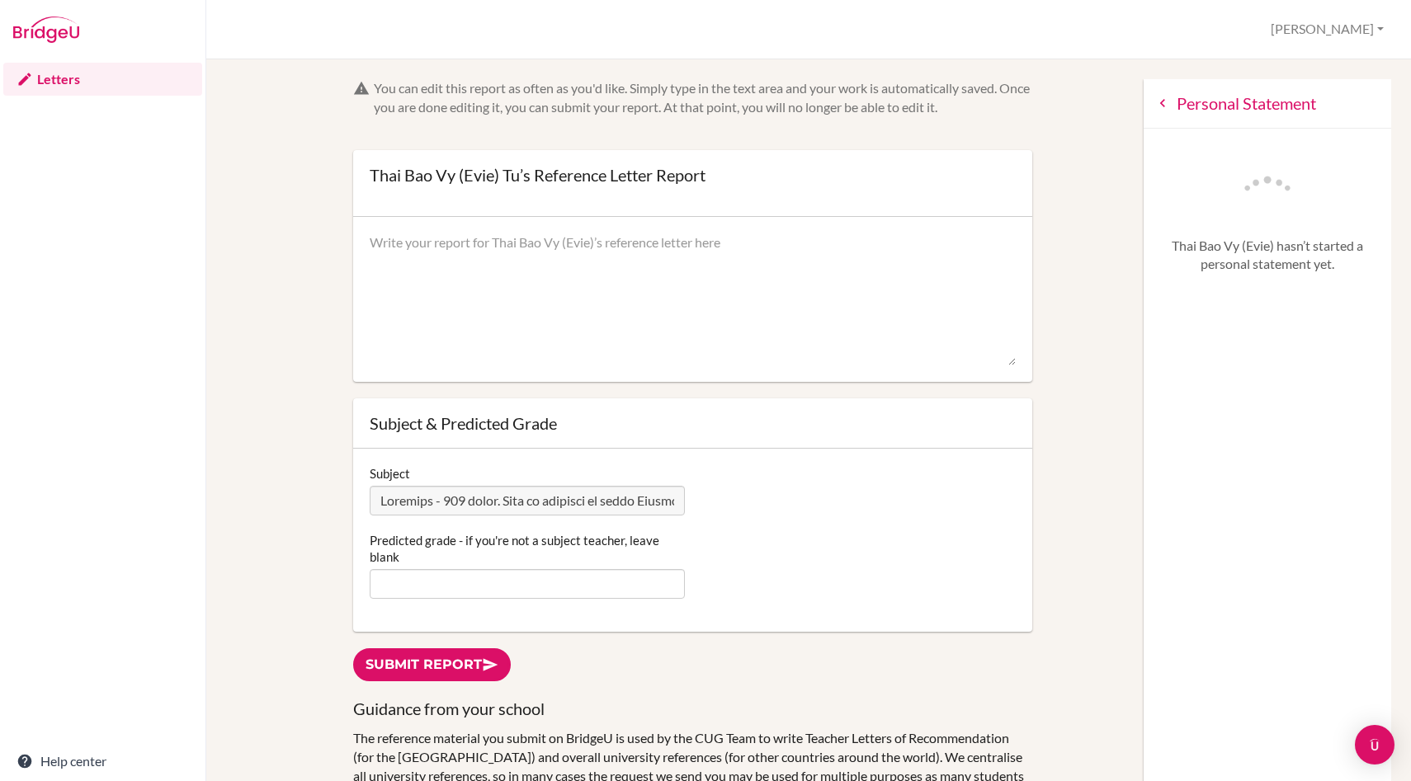
click at [1159, 106] on icon at bounding box center [1162, 103] width 17 height 17
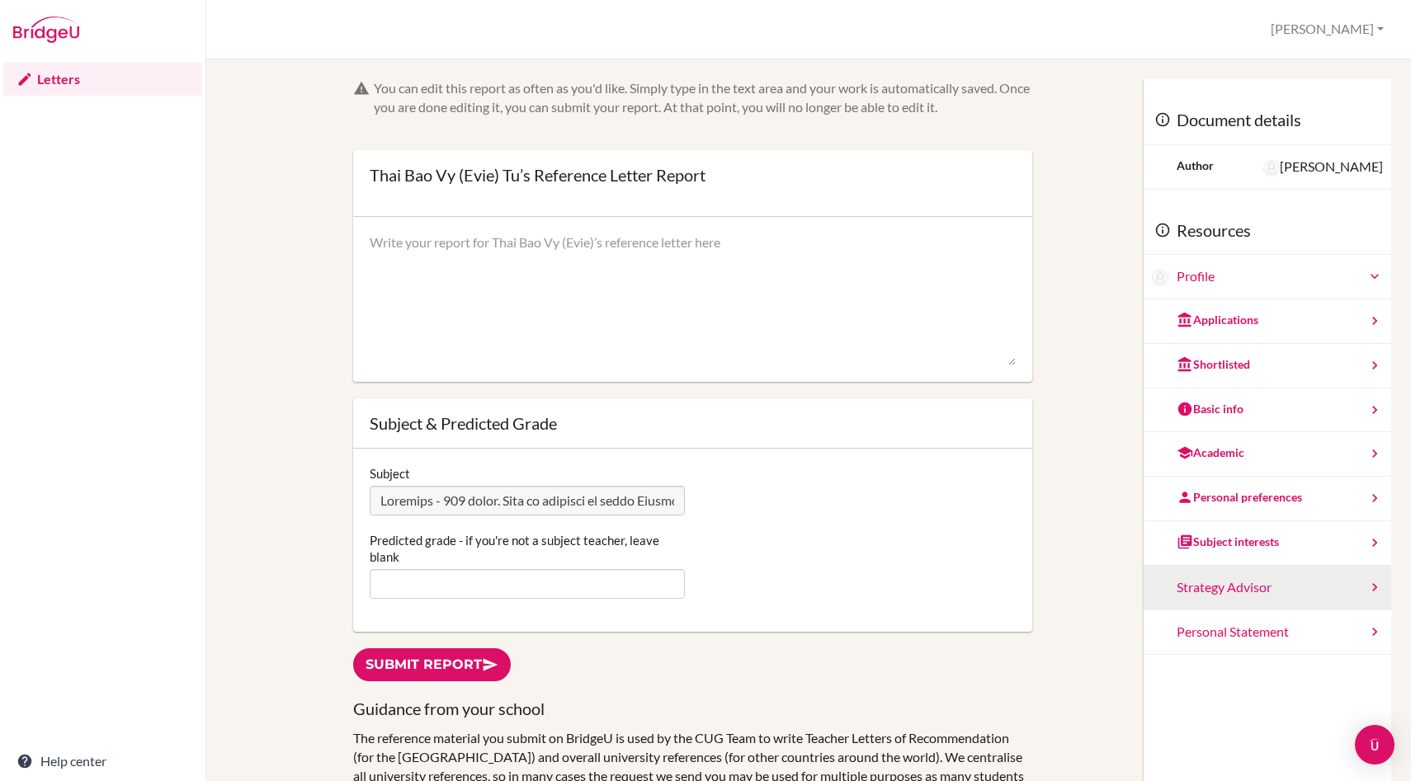
click at [1229, 590] on div "Strategy Advisor" at bounding box center [1268, 588] width 248 height 45
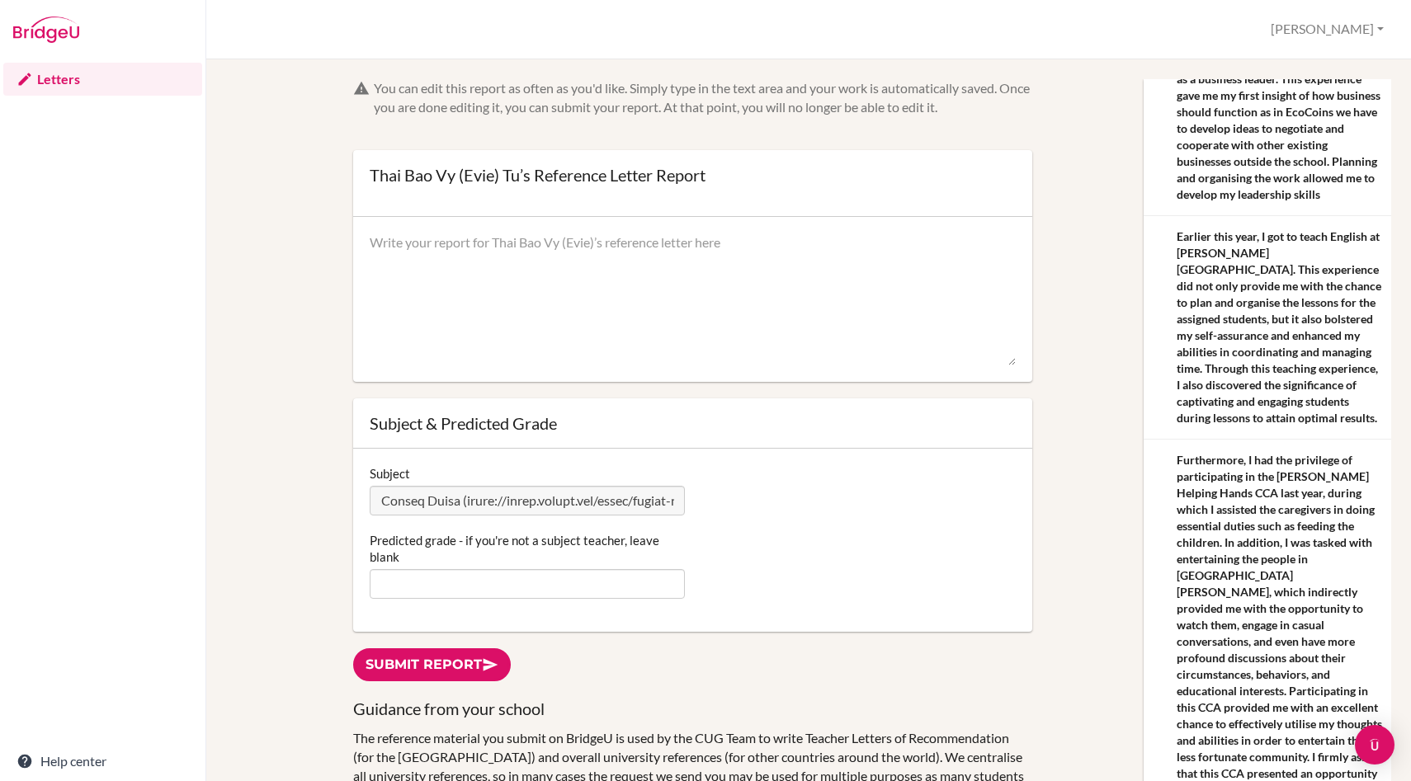
scroll to position [0, 6068]
click at [700, 529] on div "Subject Predicted grade - if you're not a subject teacher, leave blank" at bounding box center [692, 540] width 678 height 183
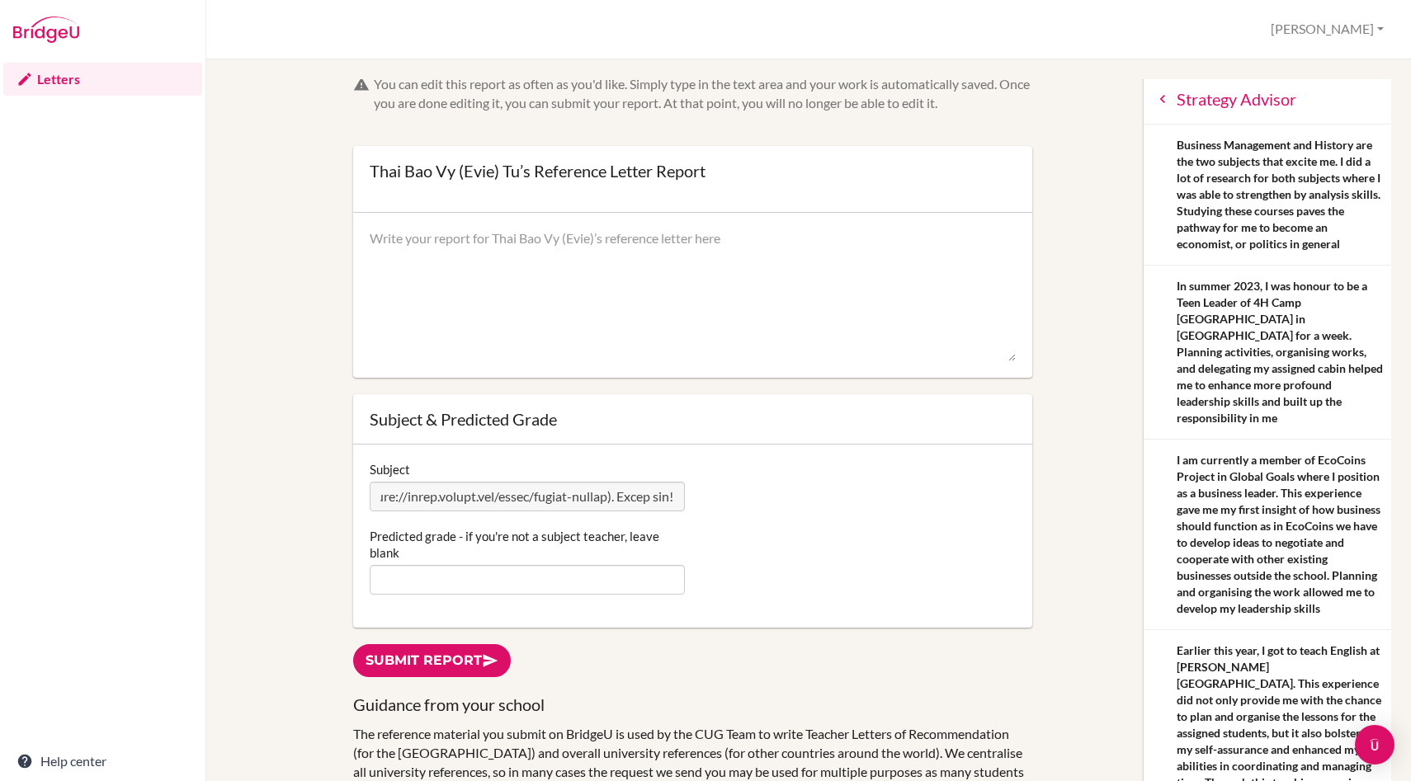
scroll to position [0, 0]
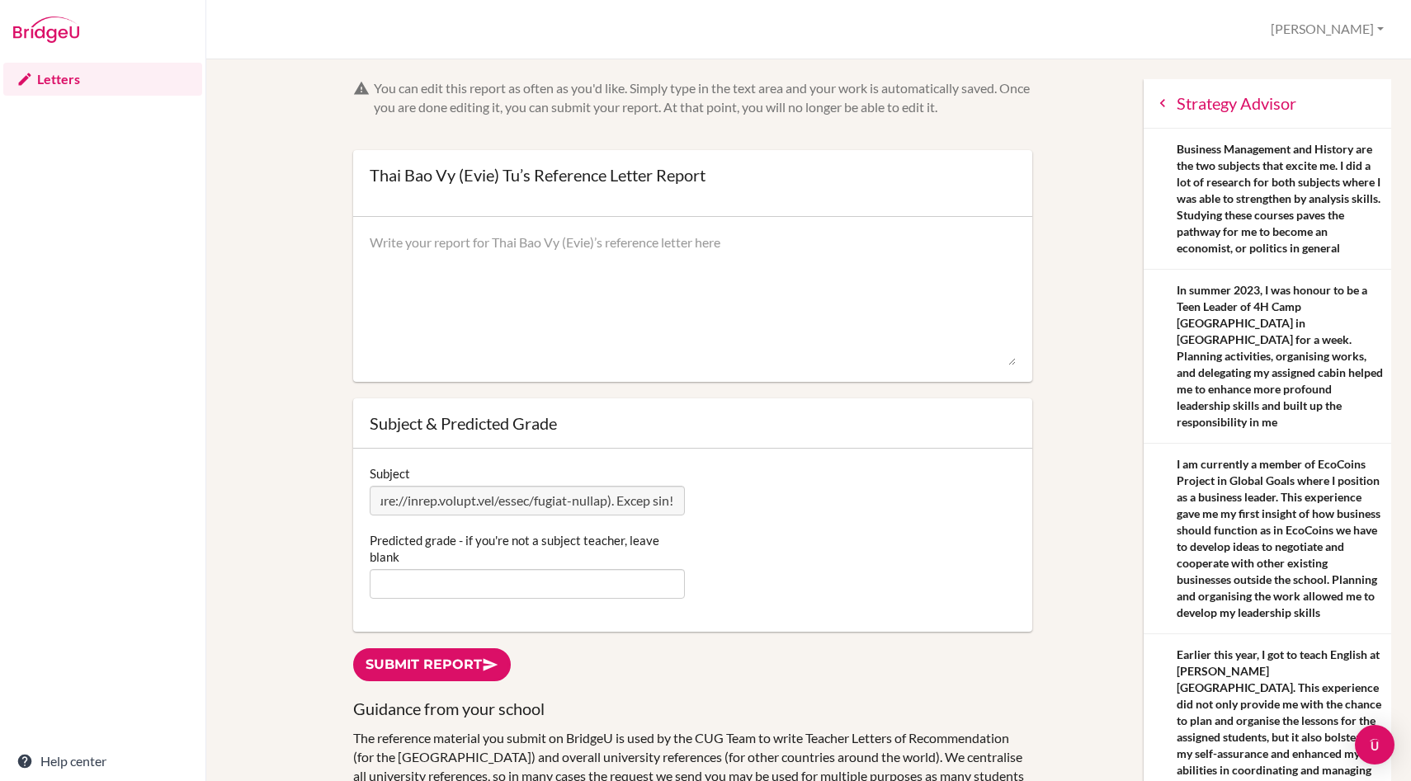
click at [1161, 107] on icon at bounding box center [1162, 103] width 17 height 17
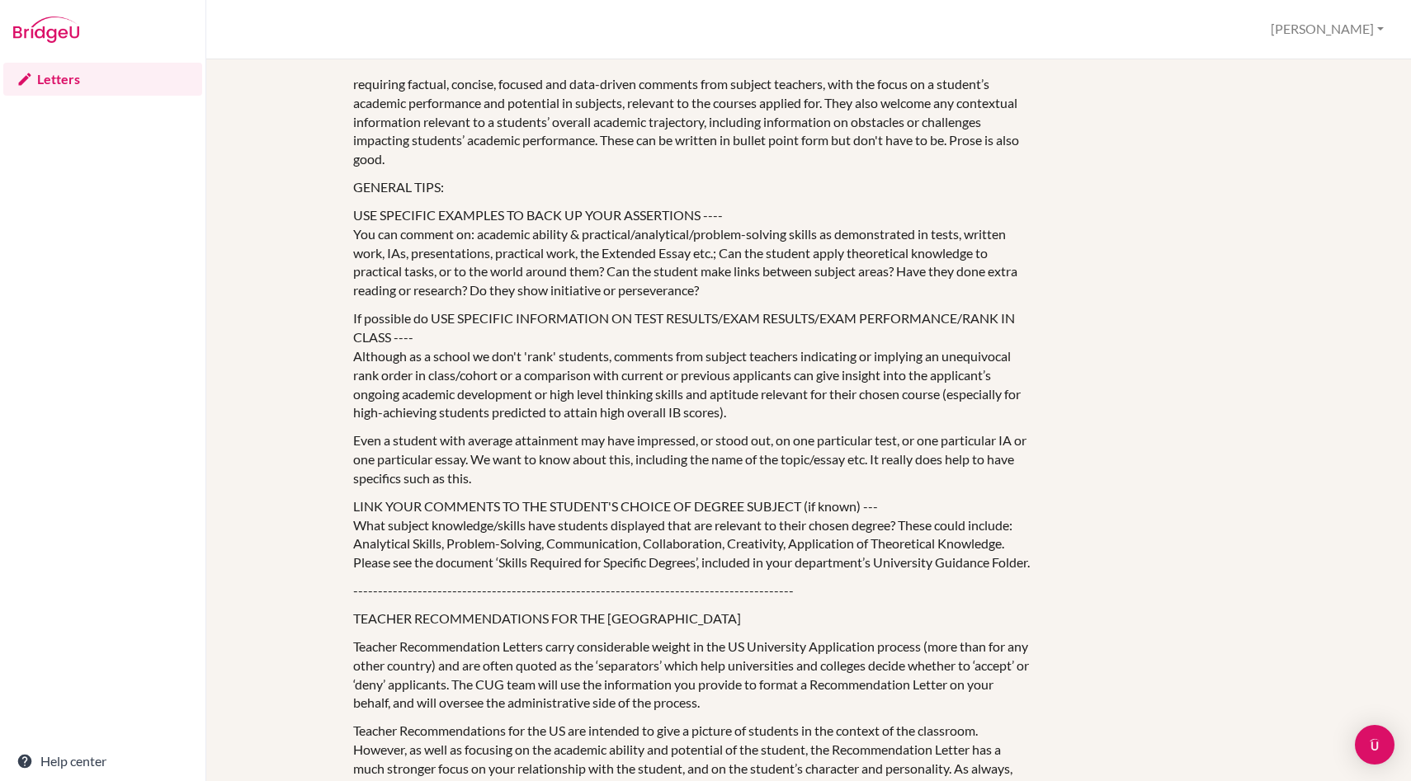
scroll to position [875, 0]
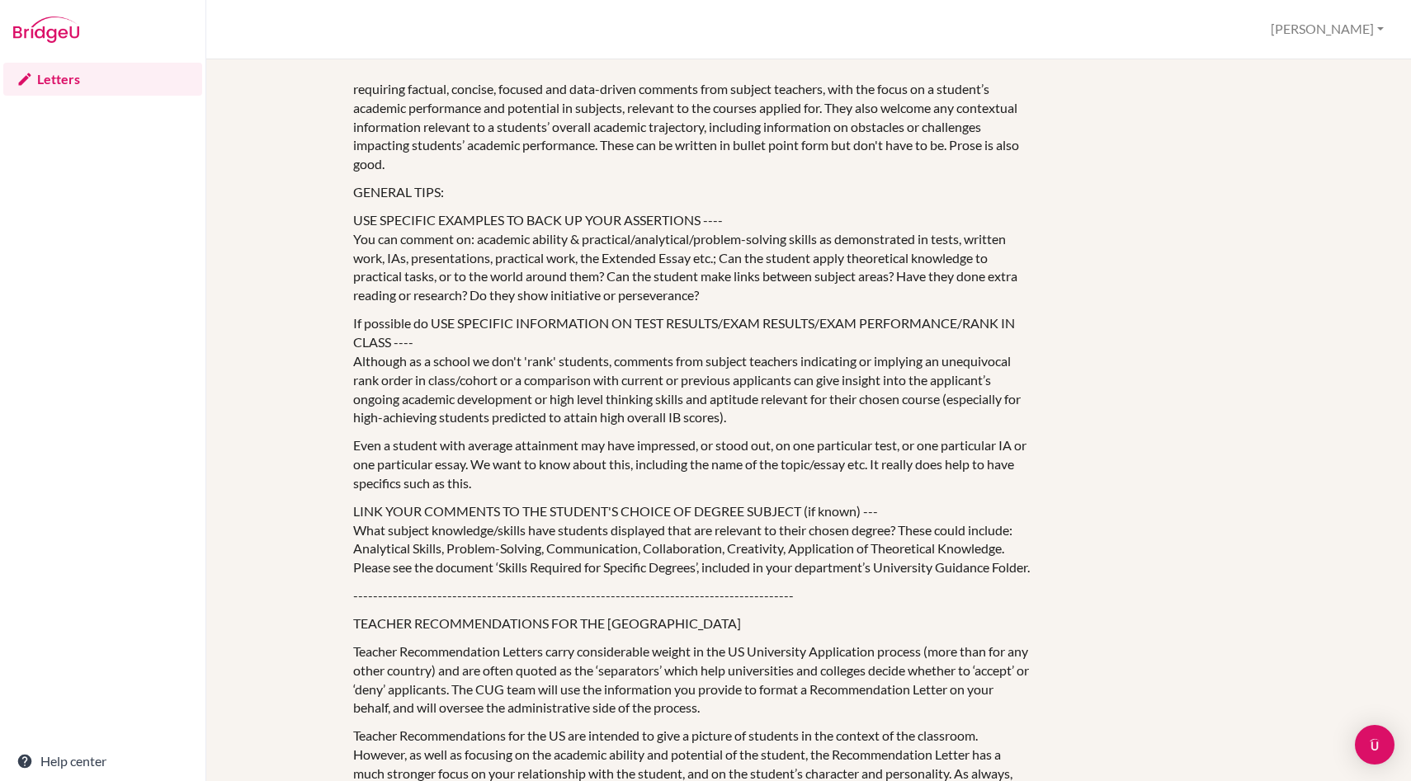
click at [861, 299] on p "USE SPECIFIC EXAMPLES TO BACK UP YOUR ASSERTIONS ---- You can comment on: acade…" at bounding box center [692, 258] width 678 height 94
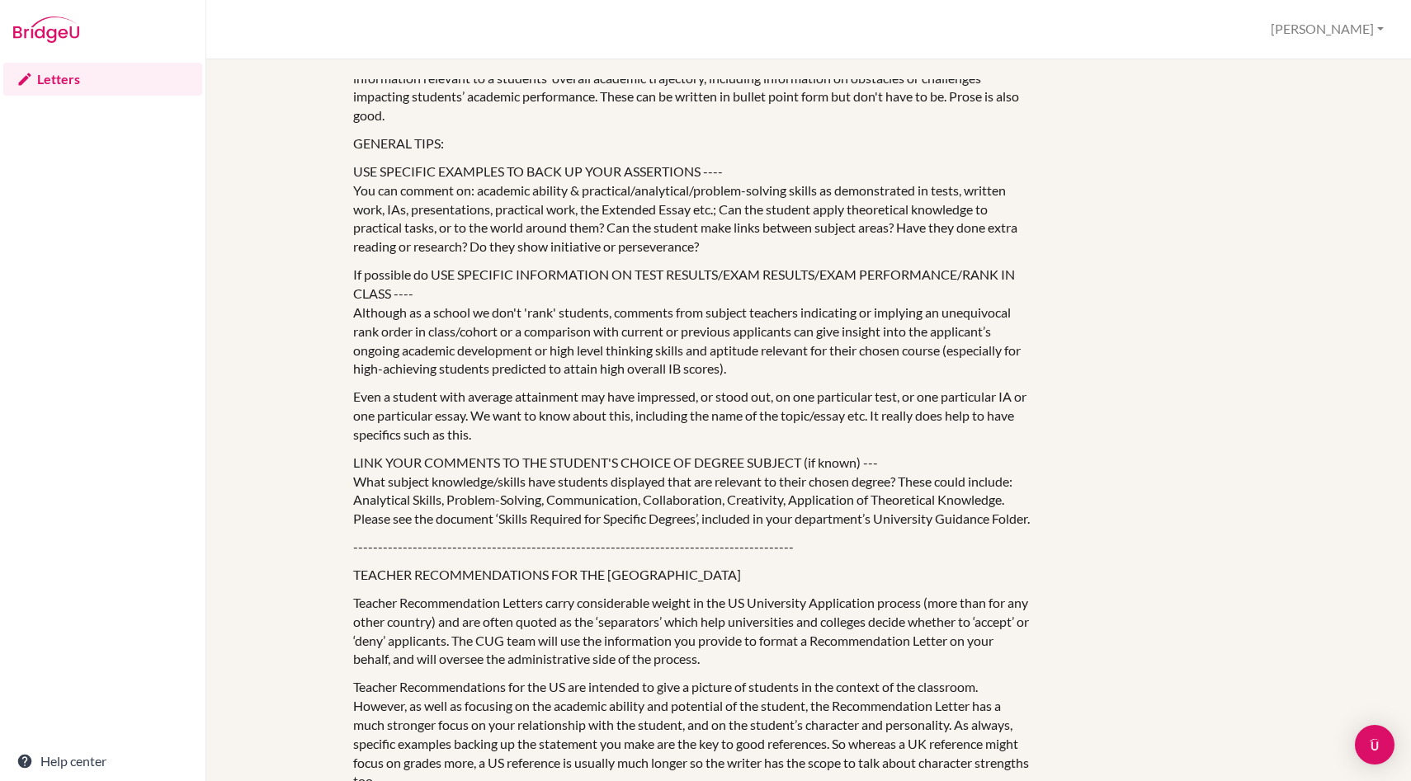
scroll to position [927, 0]
